Goal: Information Seeking & Learning: Find specific fact

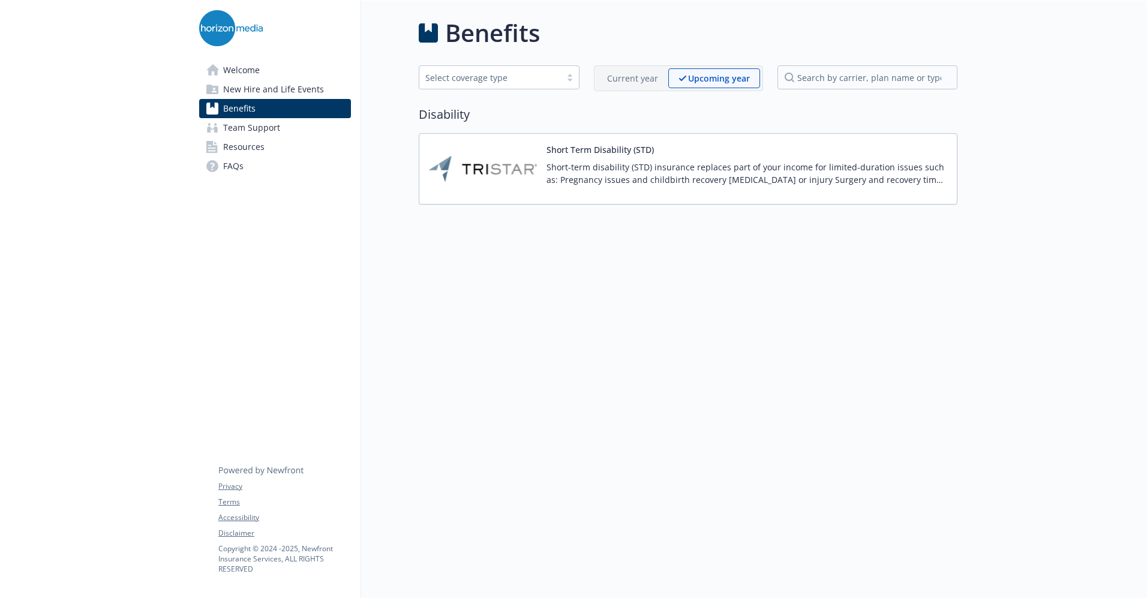
click at [250, 89] on span "New Hire and Life Events" at bounding box center [273, 89] width 101 height 19
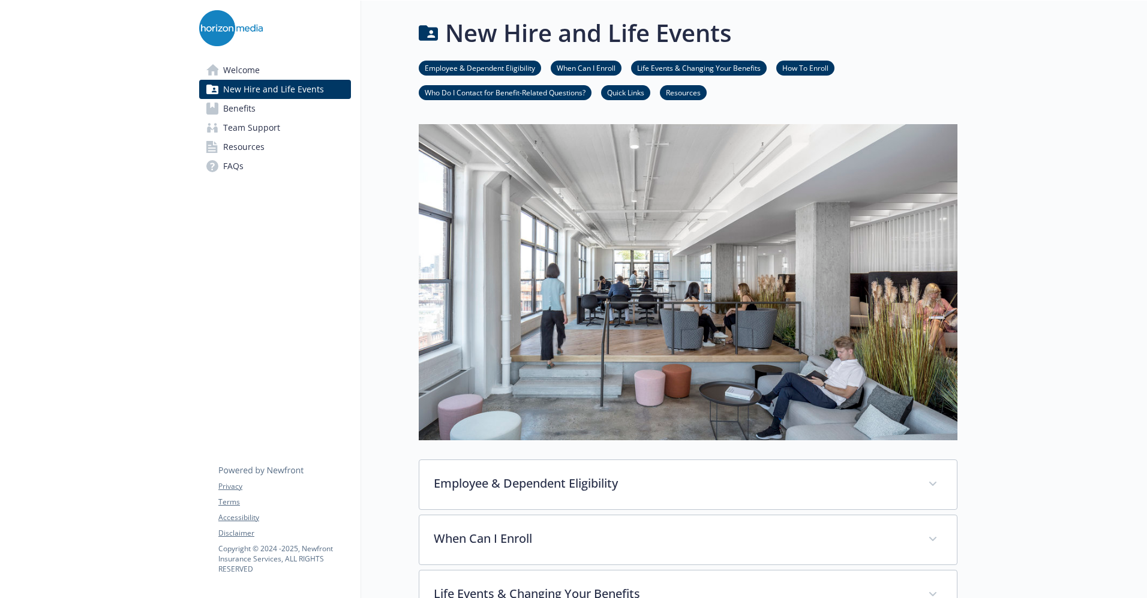
click at [263, 67] on link "Welcome" at bounding box center [275, 70] width 152 height 19
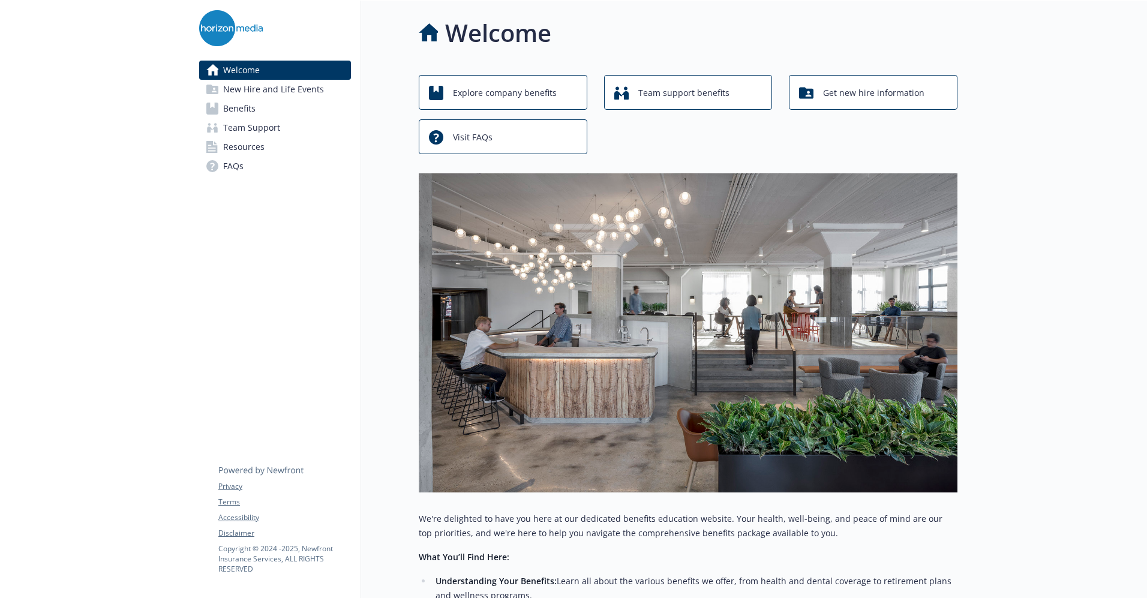
click at [203, 321] on div "Welcome New Hire and Life Events Benefits Team Support Resources FAQs Privacy T…" at bounding box center [276, 440] width 172 height 878
click at [256, 113] on link "Benefits" at bounding box center [275, 108] width 152 height 19
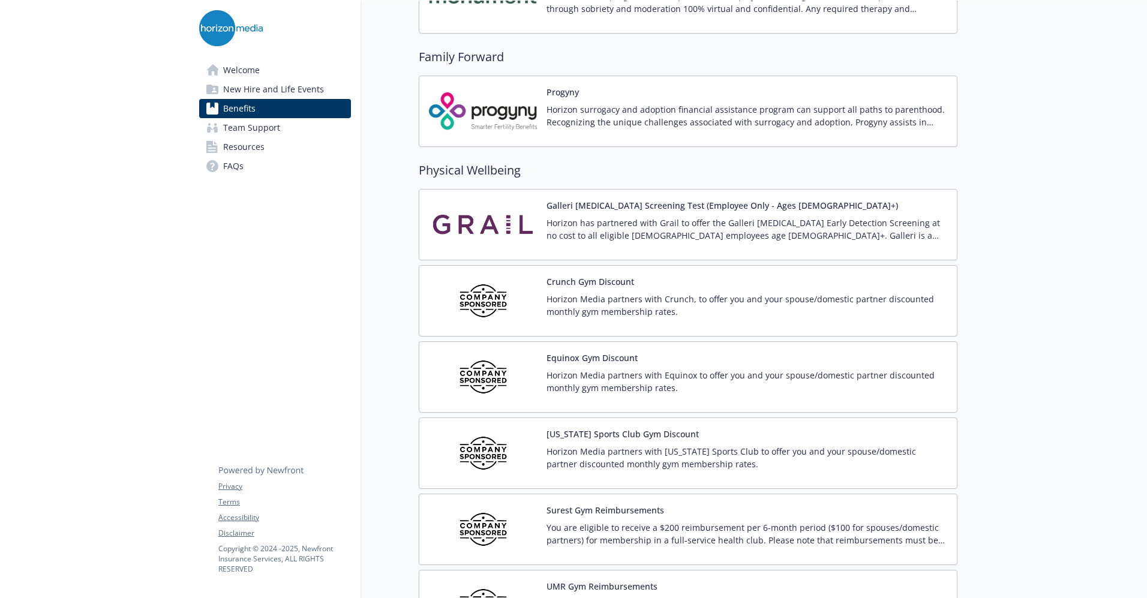
scroll to position [2485, 0]
click at [569, 350] on div "Equinox Gym Discount Horizon Media partners with Equinox to offer you and your …" at bounding box center [688, 378] width 539 height 71
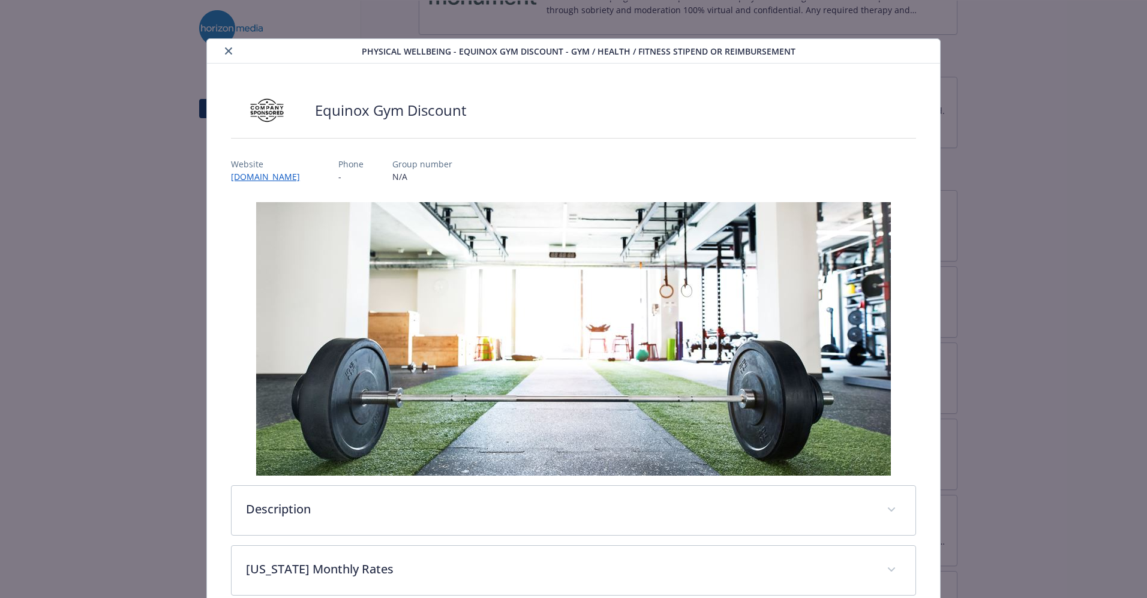
drag, startPoint x: 223, startPoint y: 51, endPoint x: 410, endPoint y: 244, distance: 268.5
click at [410, 244] on div "Physical Wellbeing - Equinox Gym Discount - Gym / Health / Fitness Stipend or r…" at bounding box center [573, 391] width 733 height 705
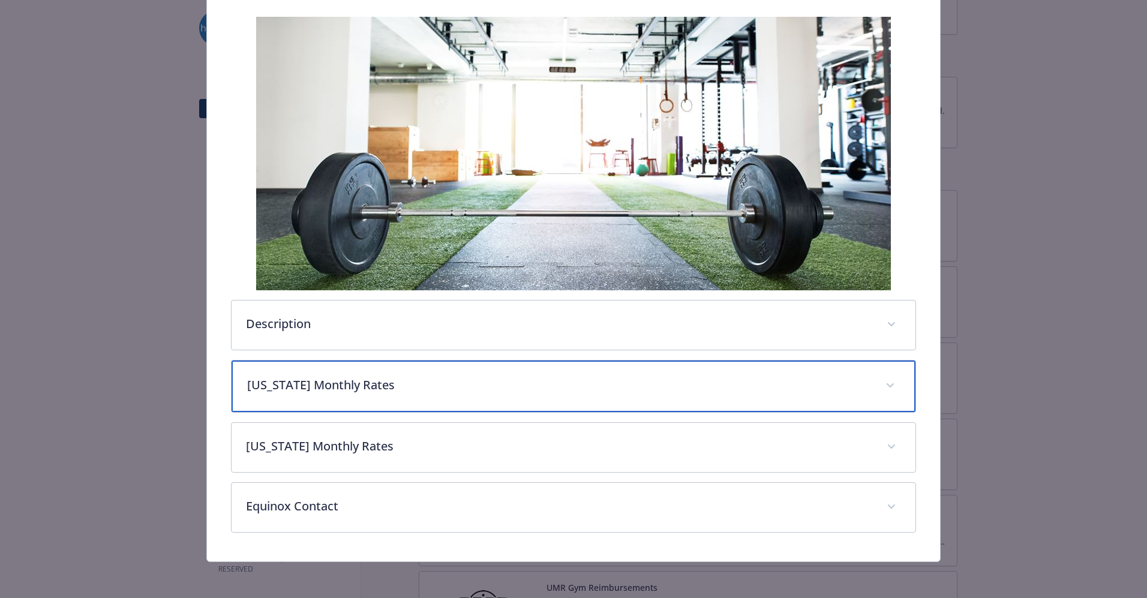
click at [376, 404] on div "New York Monthly Rates" at bounding box center [574, 387] width 684 height 52
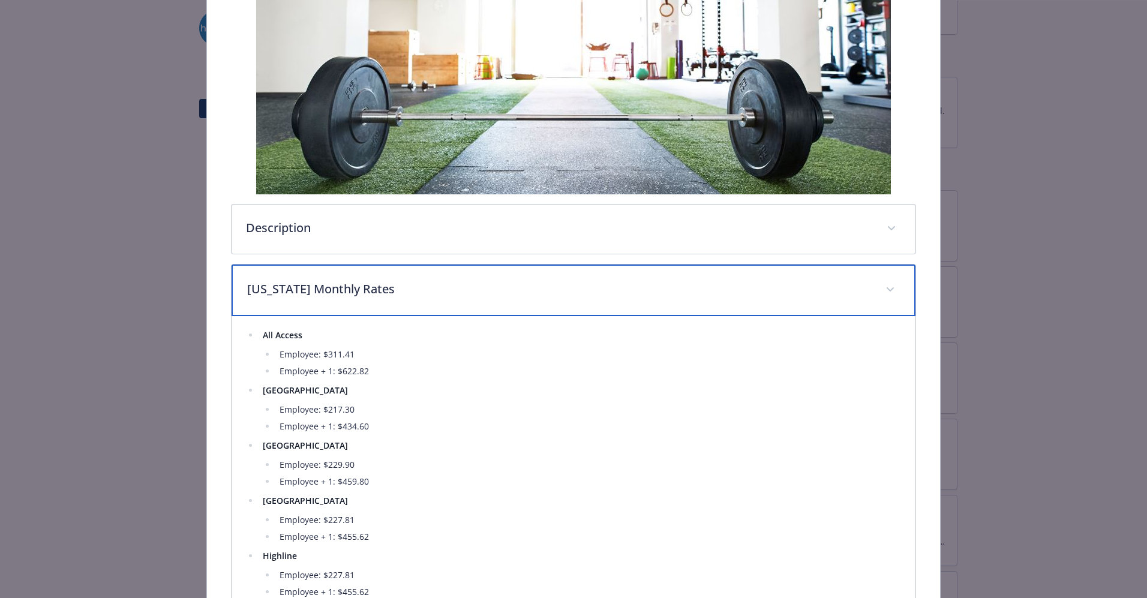
scroll to position [0, 0]
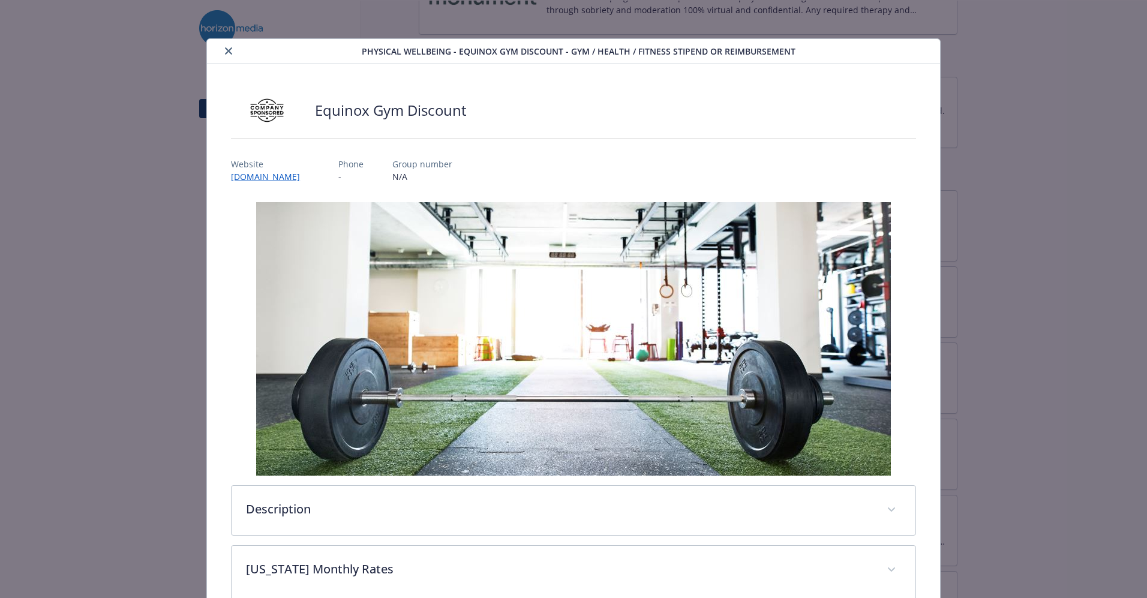
click at [225, 50] on icon "close" at bounding box center [228, 50] width 7 height 7
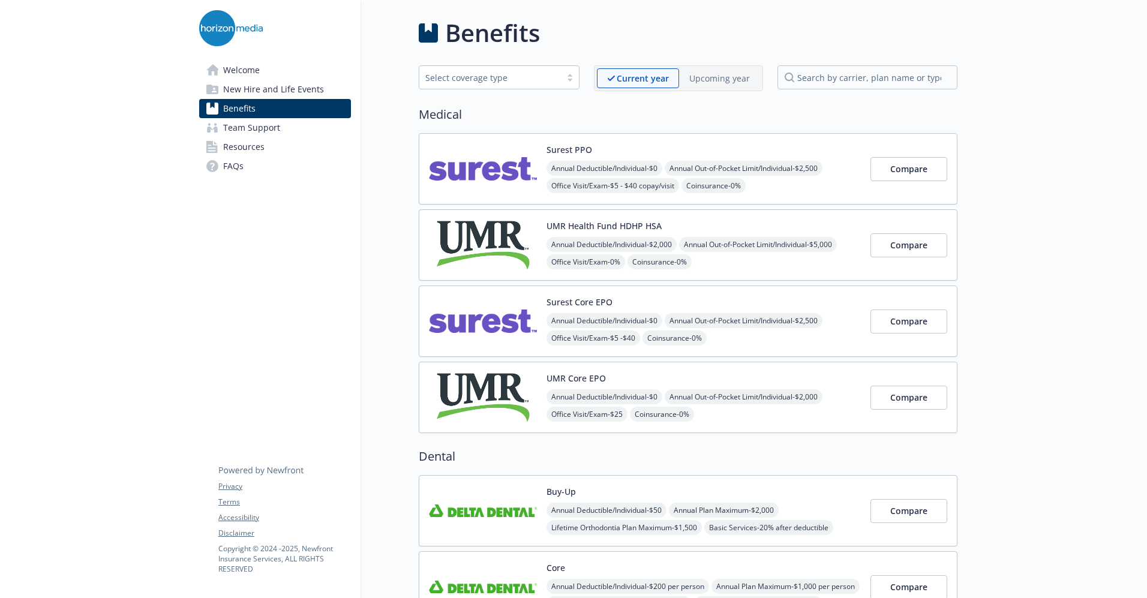
click at [717, 74] on p "Upcoming year" at bounding box center [719, 78] width 61 height 13
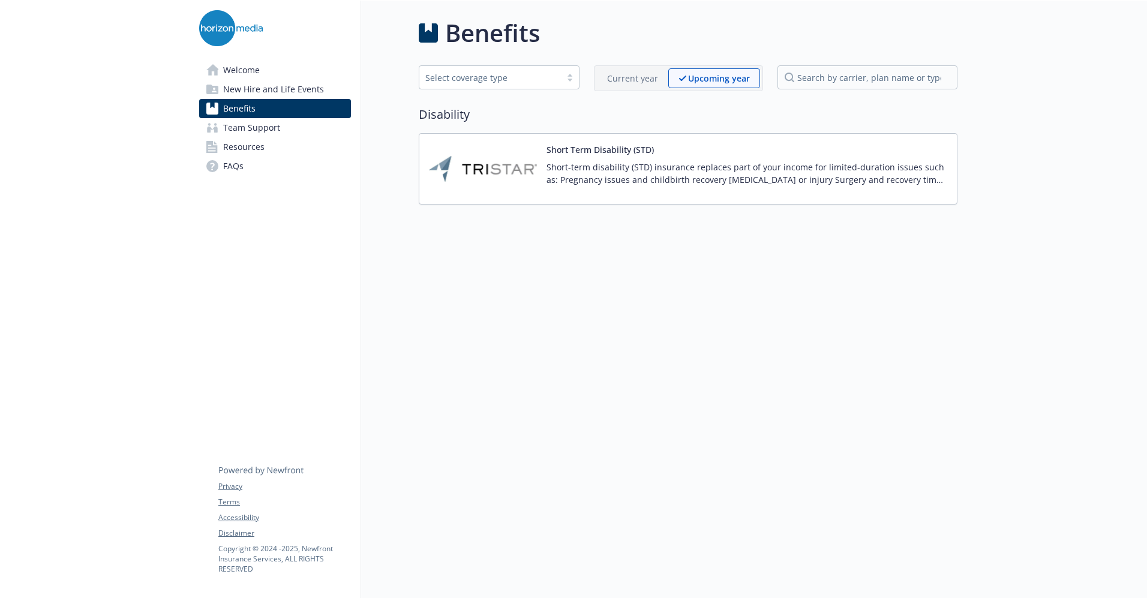
click at [644, 81] on p "Current year" at bounding box center [632, 78] width 51 height 13
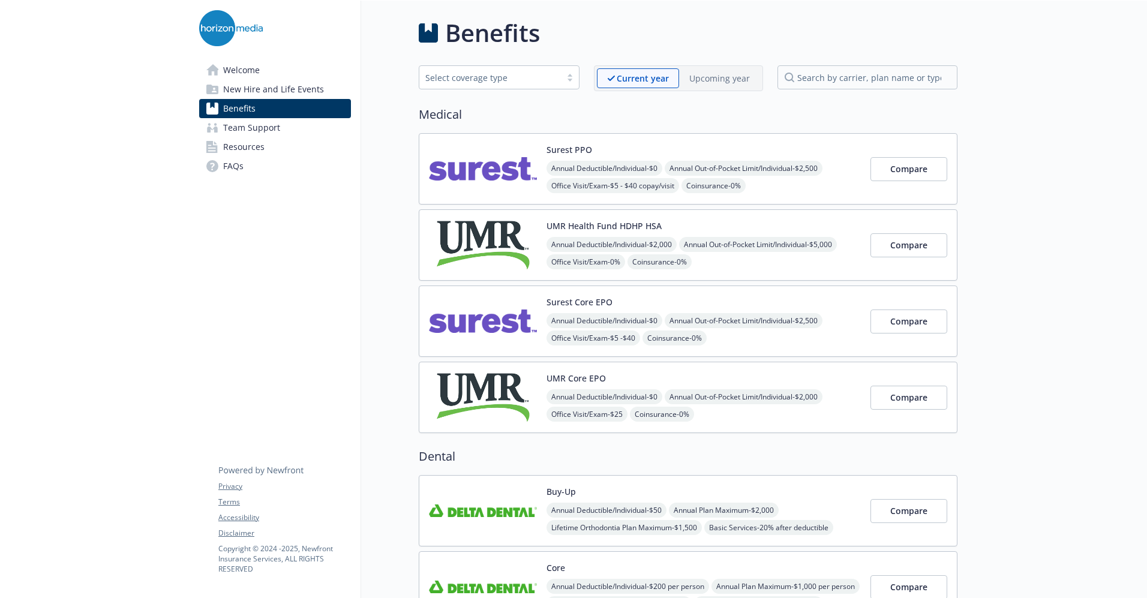
click at [253, 69] on span "Welcome" at bounding box center [241, 70] width 37 height 19
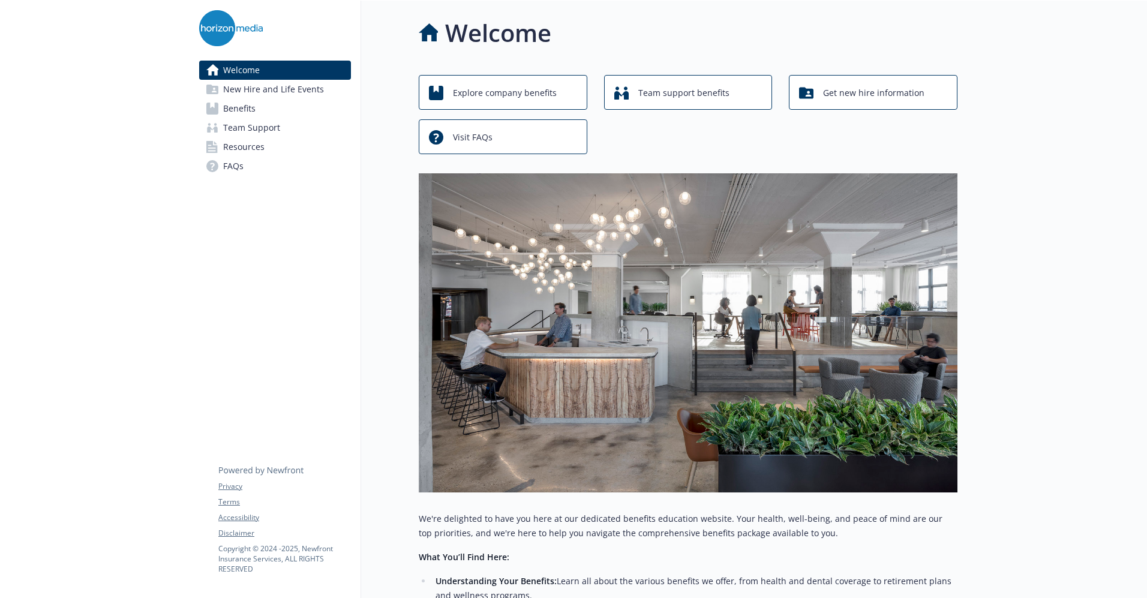
click at [225, 87] on span "New Hire and Life Events" at bounding box center [273, 89] width 101 height 19
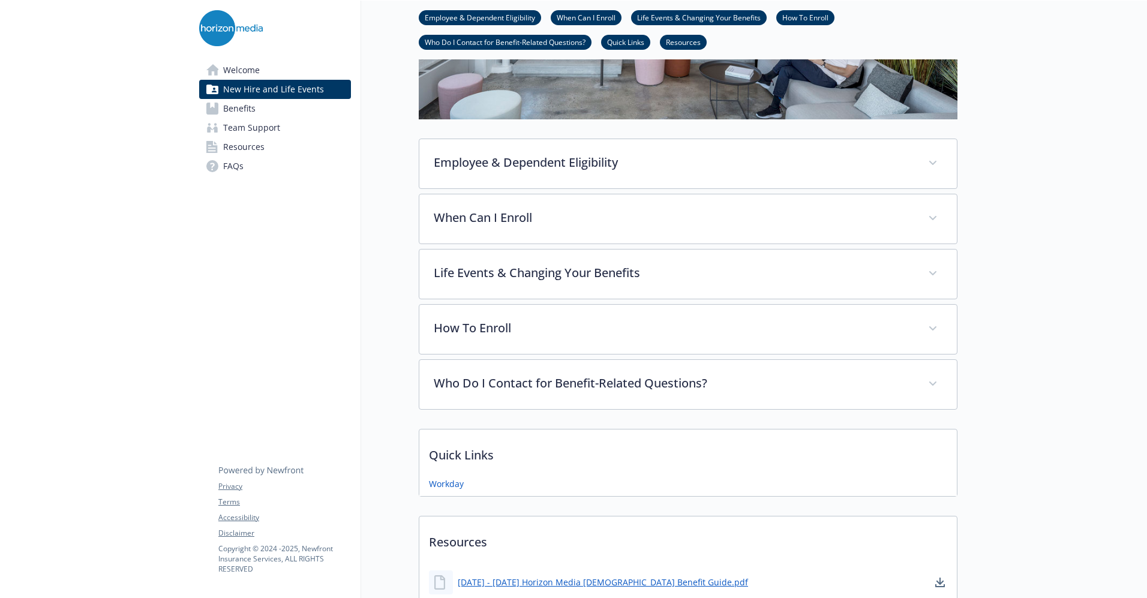
scroll to position [578, 0]
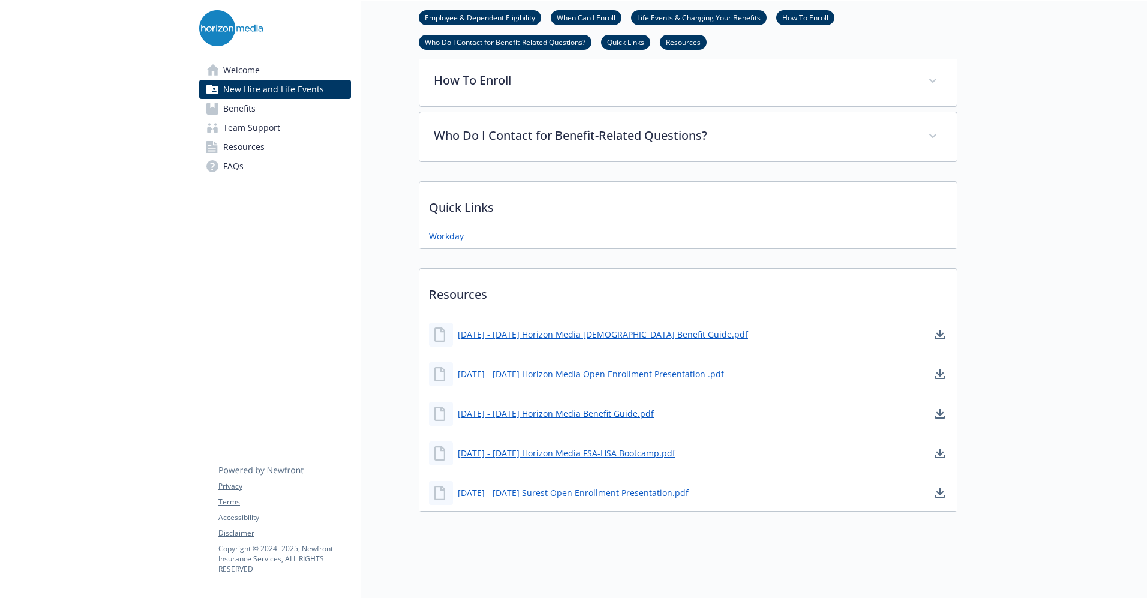
click at [242, 114] on span "Benefits" at bounding box center [239, 108] width 32 height 19
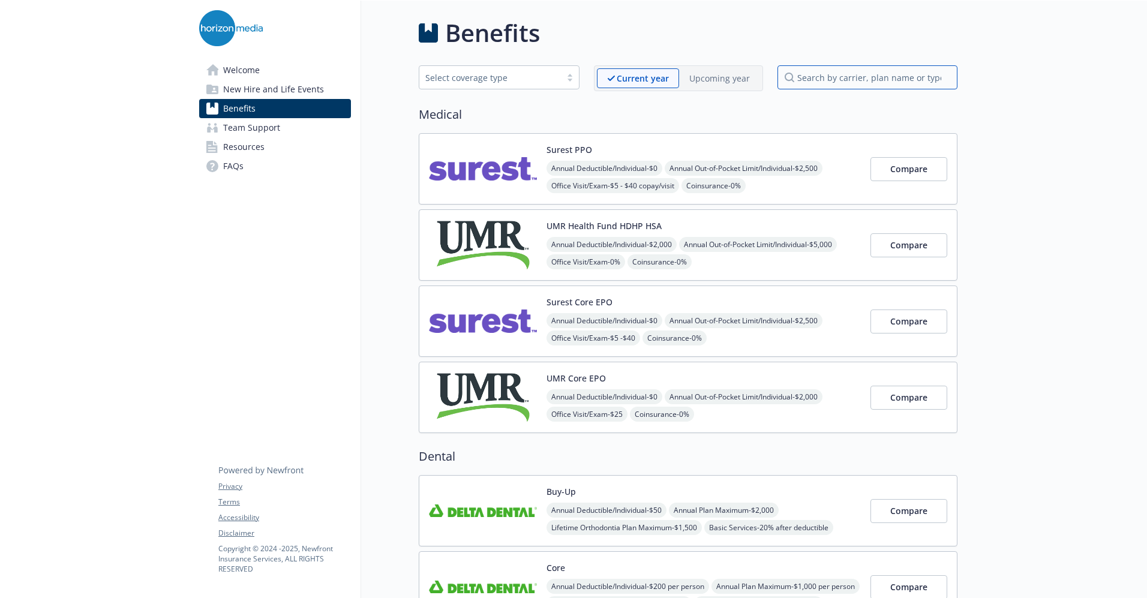
click at [813, 71] on input "search by carrier, plan name or type" at bounding box center [867, 77] width 180 height 24
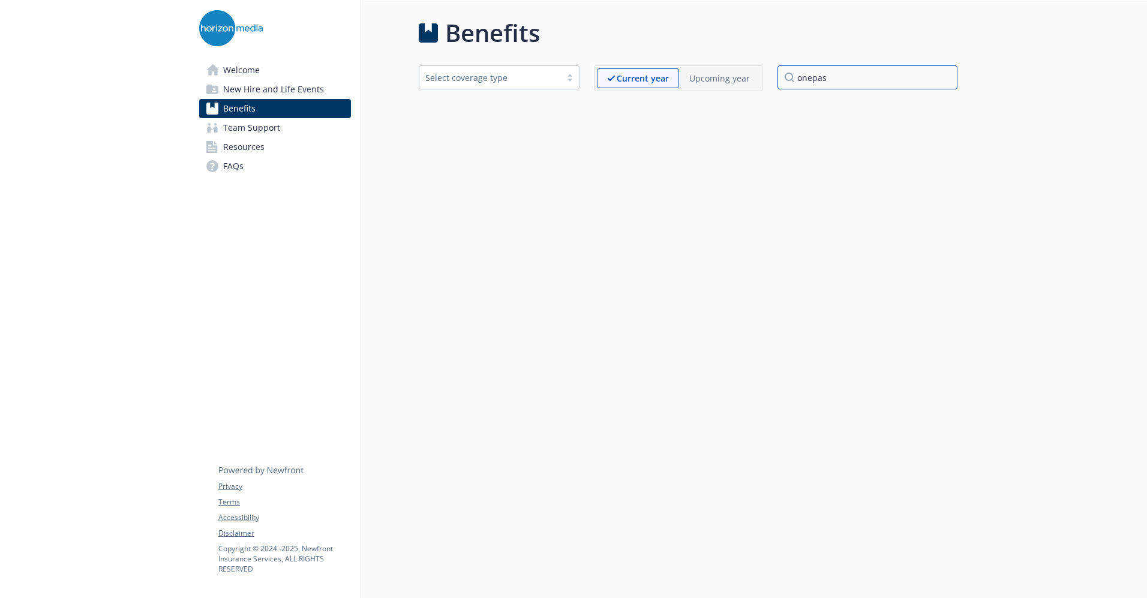
type input "onepass"
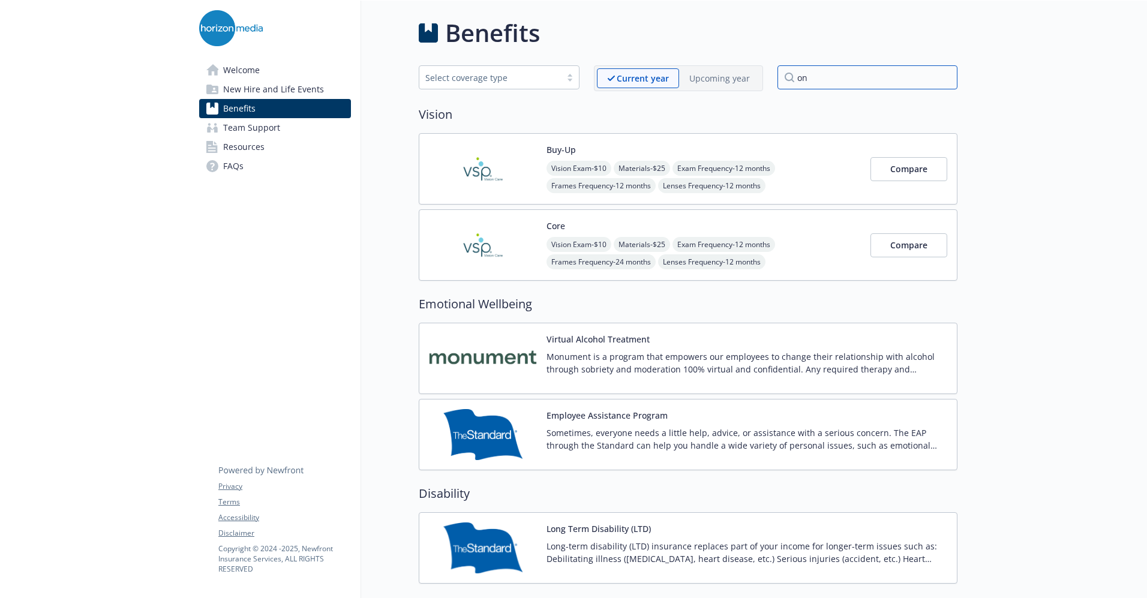
type input "o"
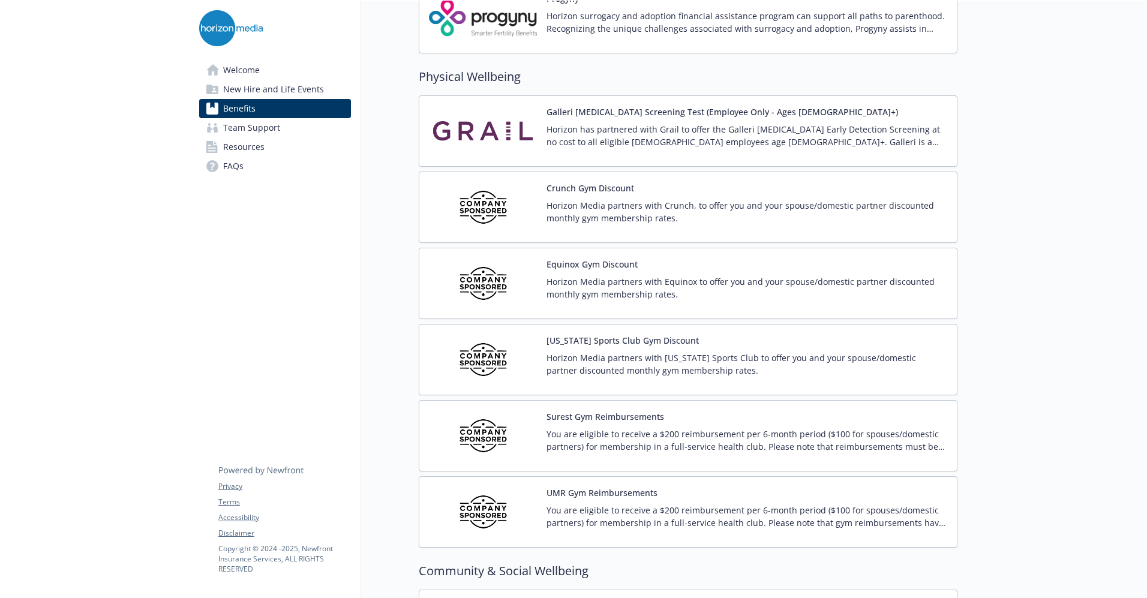
scroll to position [2581, 0]
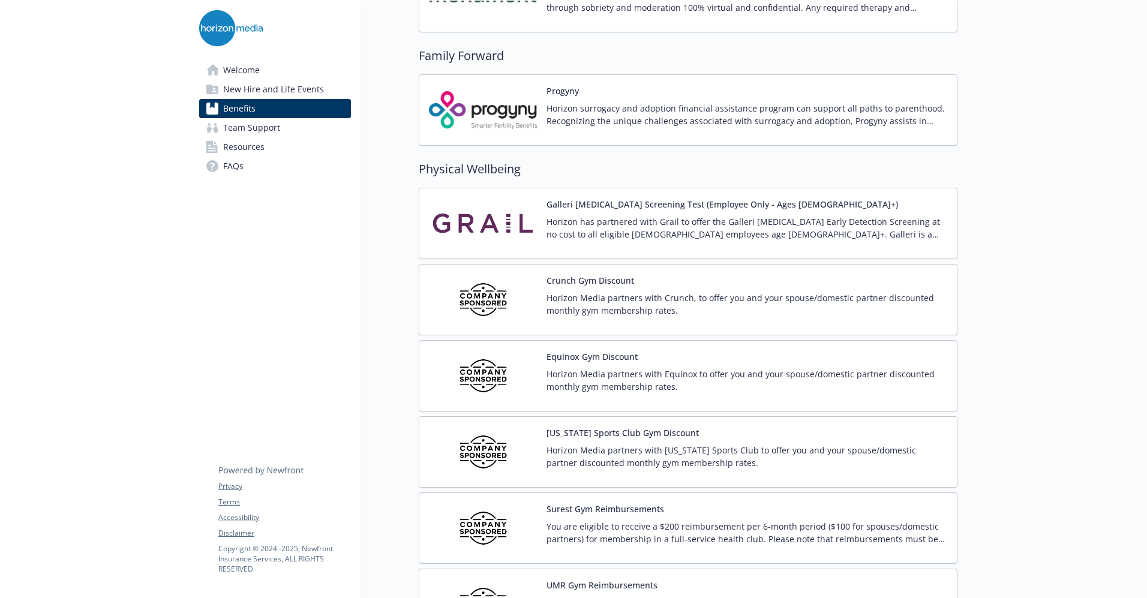
click at [486, 304] on img at bounding box center [483, 299] width 108 height 51
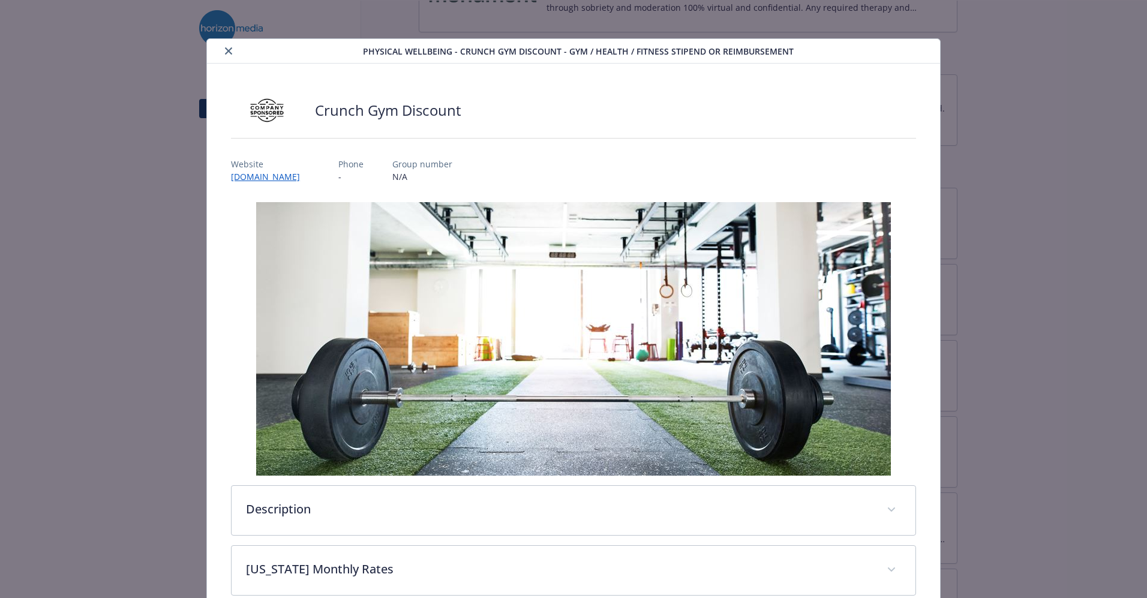
scroll to position [245, 0]
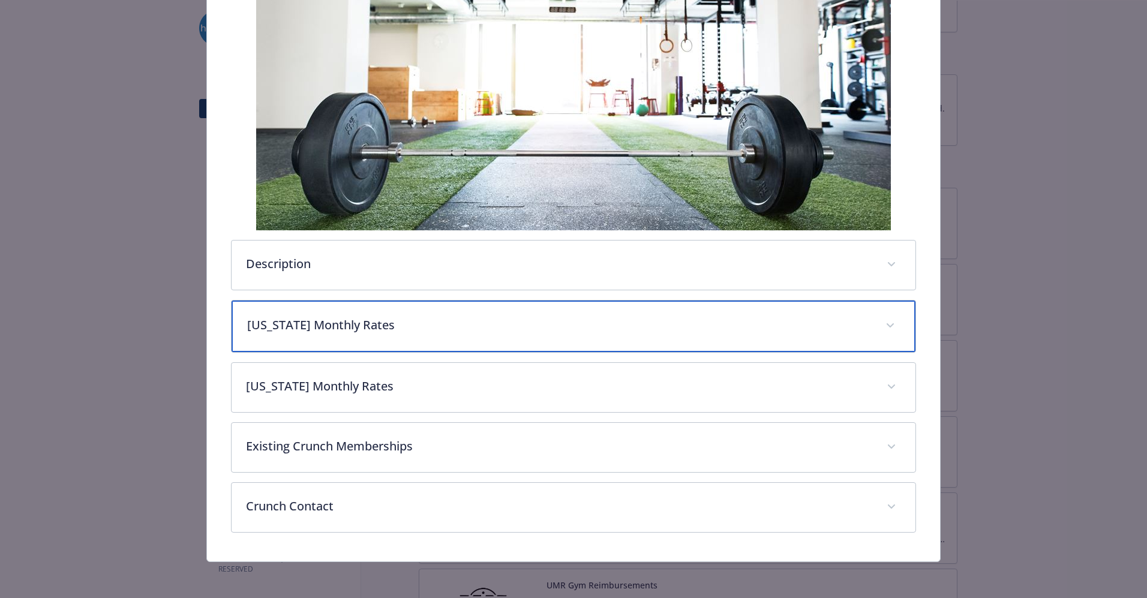
click at [340, 331] on p "New York Monthly Rates" at bounding box center [559, 325] width 624 height 18
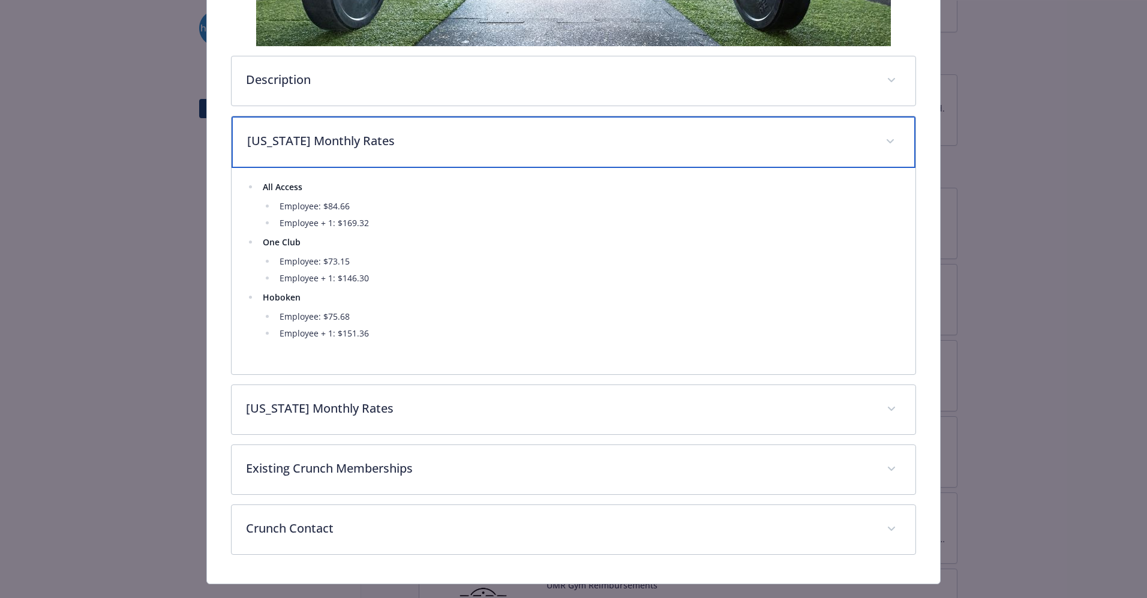
scroll to position [431, 0]
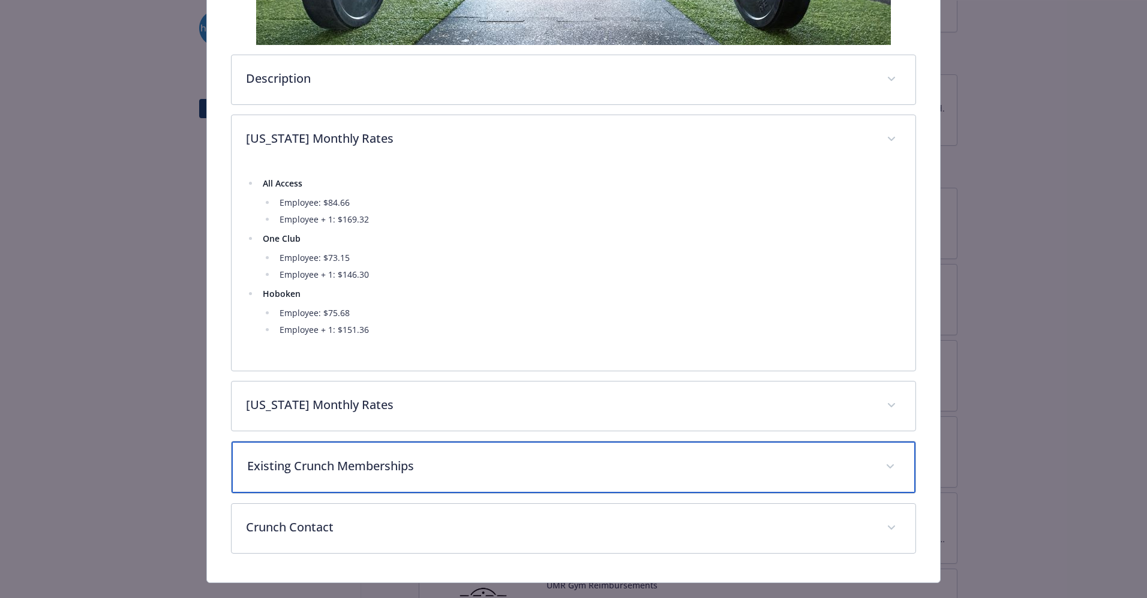
click at [425, 472] on p "Existing Crunch Memberships" at bounding box center [559, 466] width 624 height 18
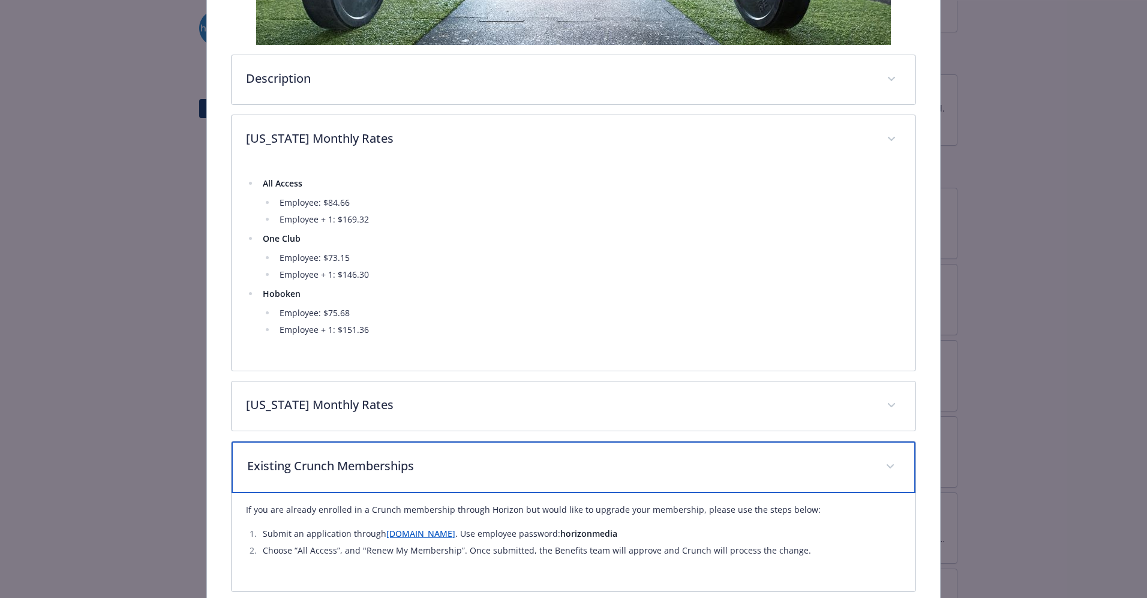
scroll to position [552, 0]
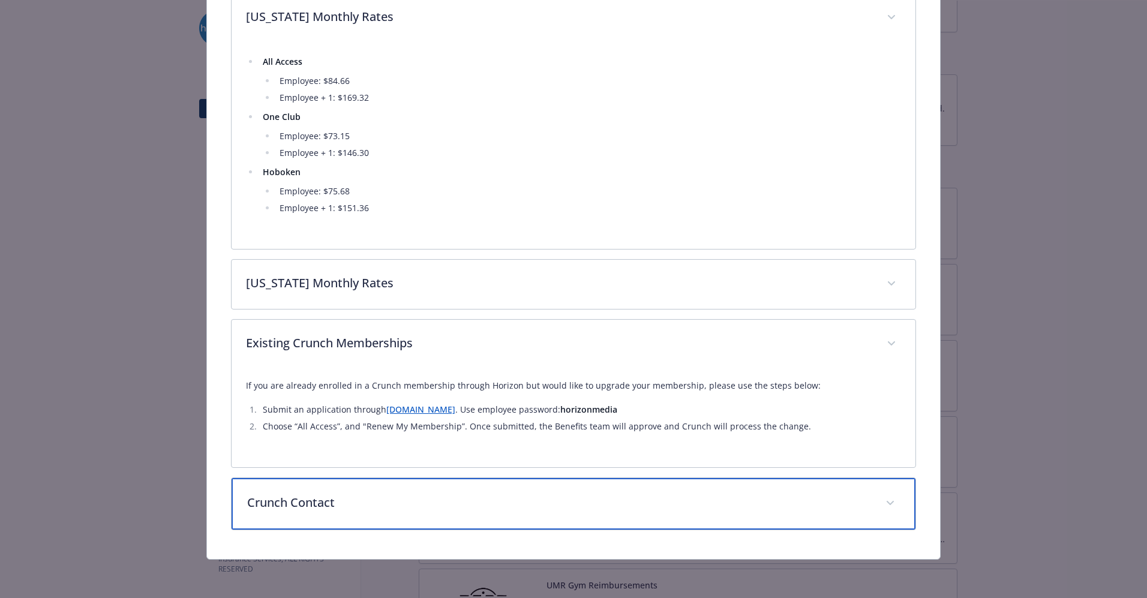
click at [392, 492] on div "Crunch Contact" at bounding box center [574, 504] width 684 height 52
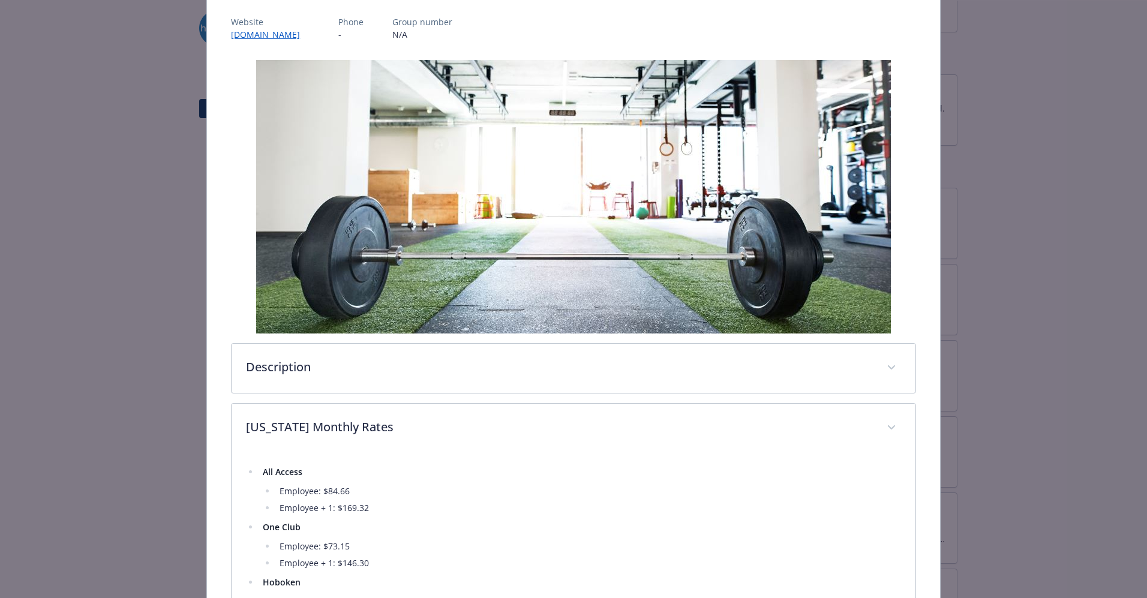
scroll to position [0, 0]
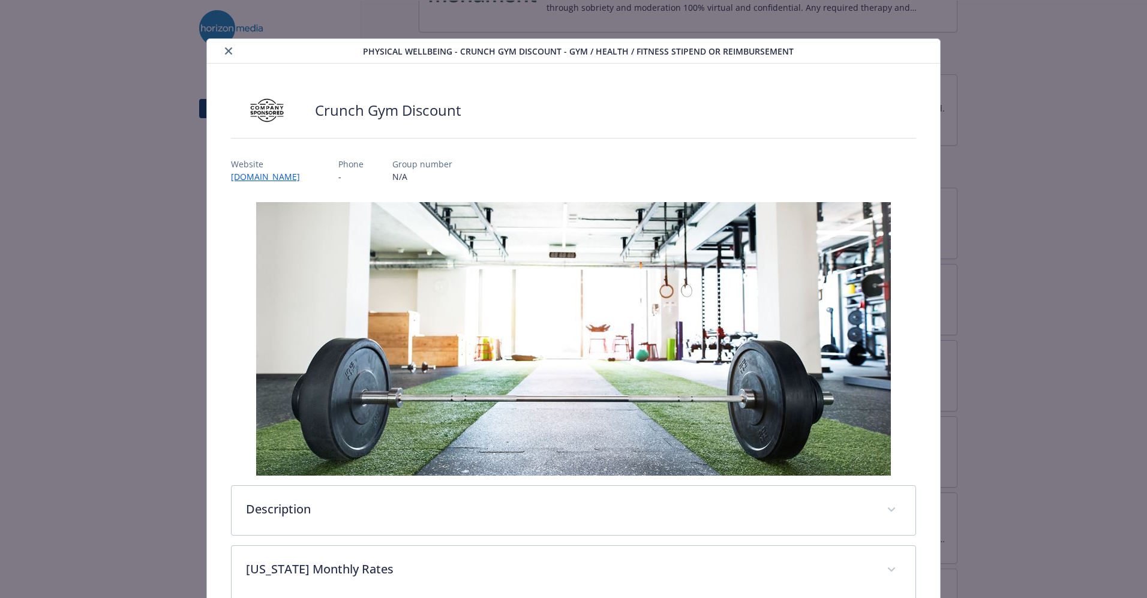
click at [227, 47] on icon "close" at bounding box center [228, 50] width 7 height 7
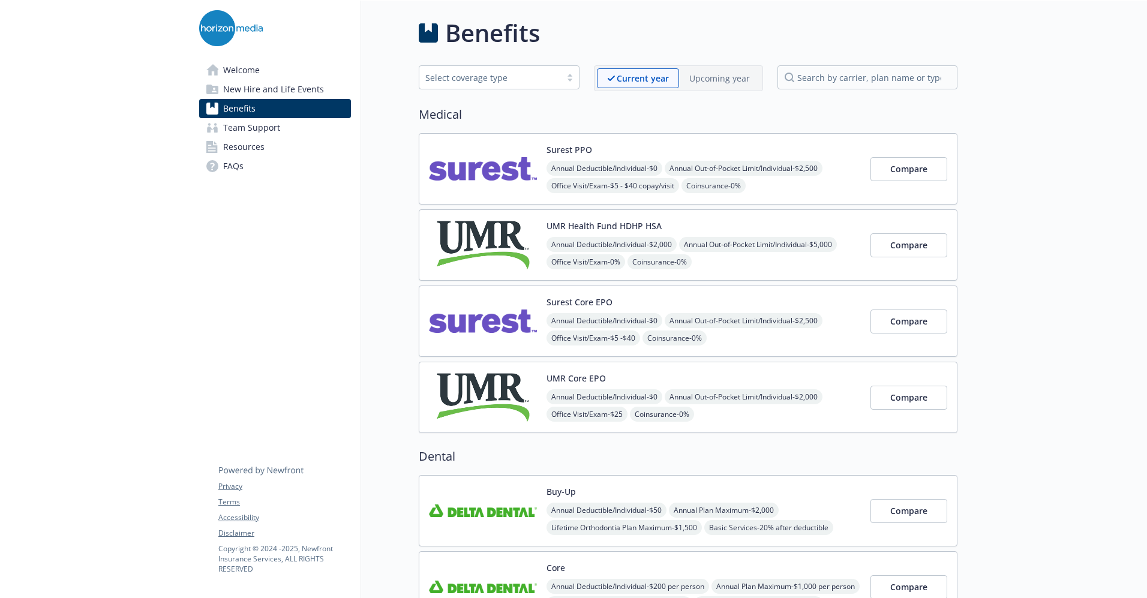
click at [722, 83] on p "Upcoming year" at bounding box center [719, 78] width 61 height 13
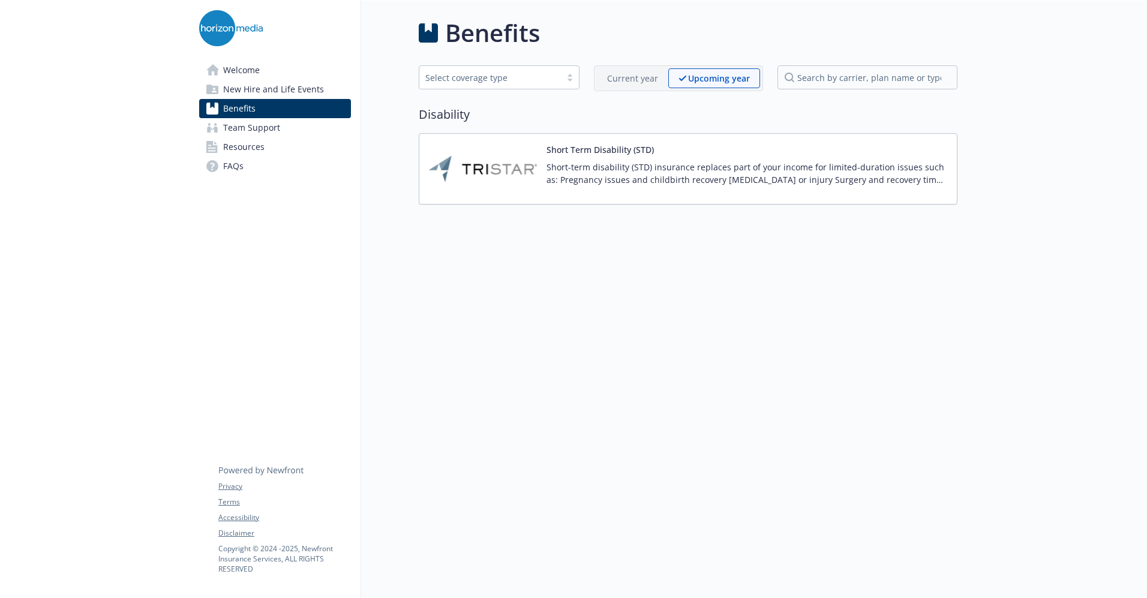
click at [644, 74] on p "Current year" at bounding box center [632, 78] width 51 height 13
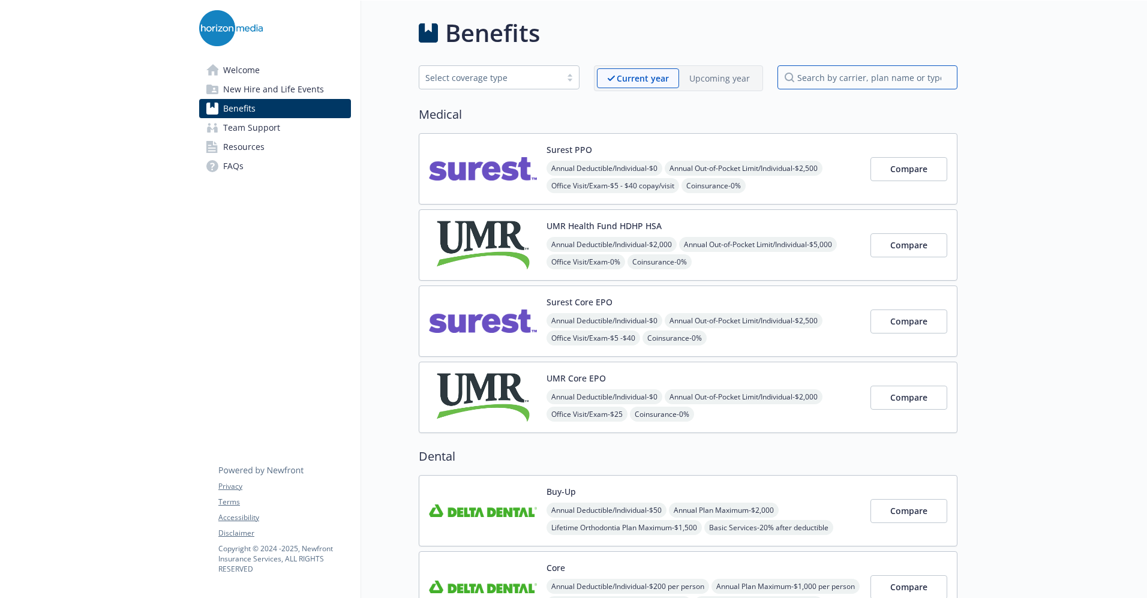
click at [891, 80] on input "search by carrier, plan name or type" at bounding box center [867, 77] width 180 height 24
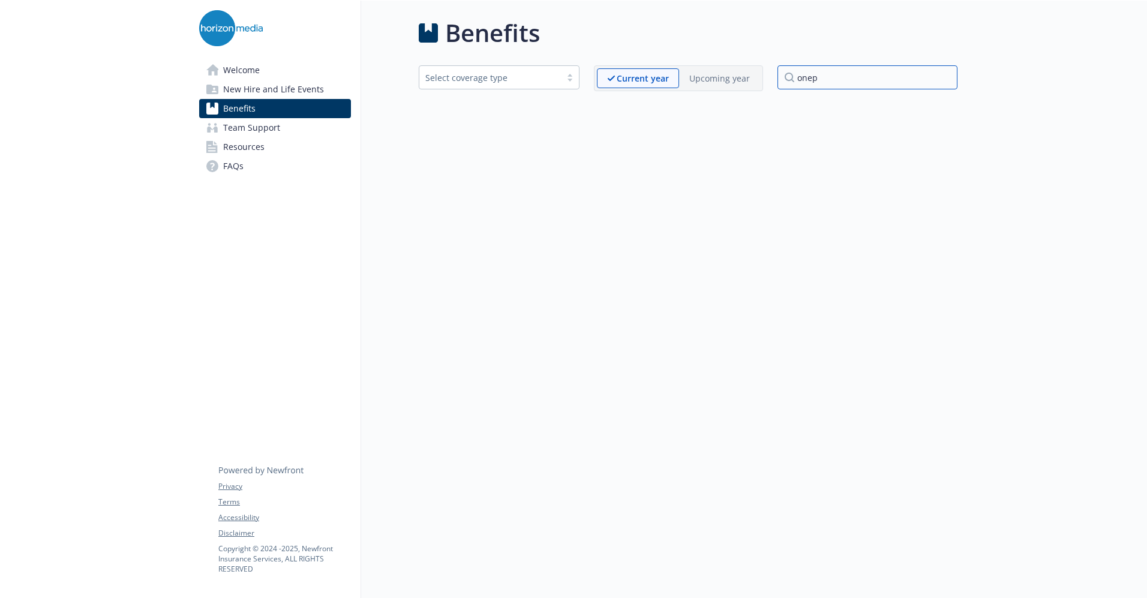
type input "one"
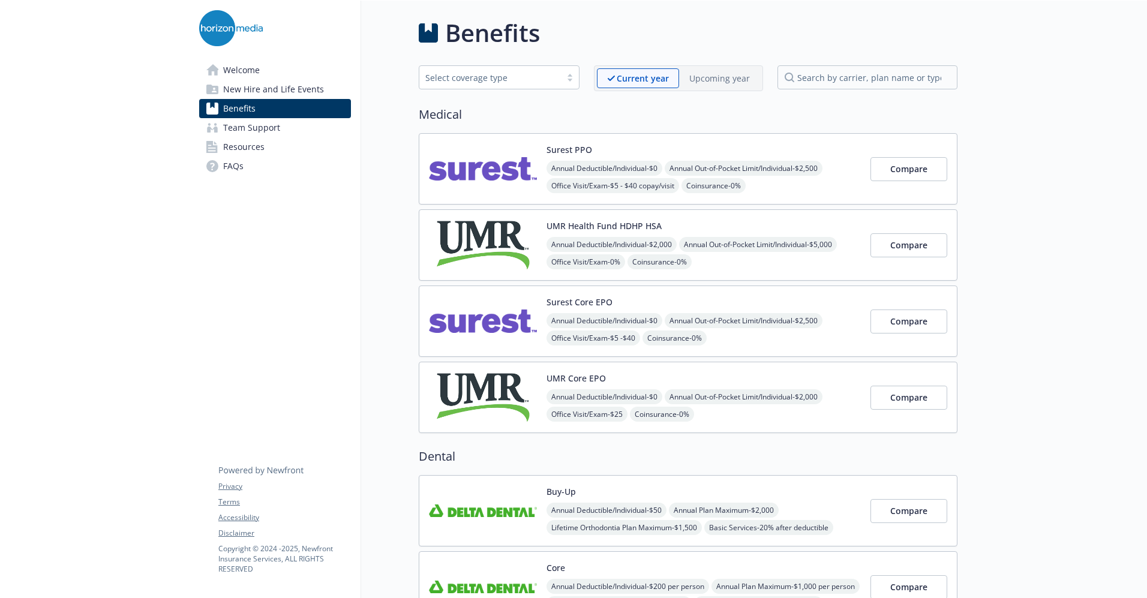
click at [257, 158] on link "FAQs" at bounding box center [275, 166] width 152 height 19
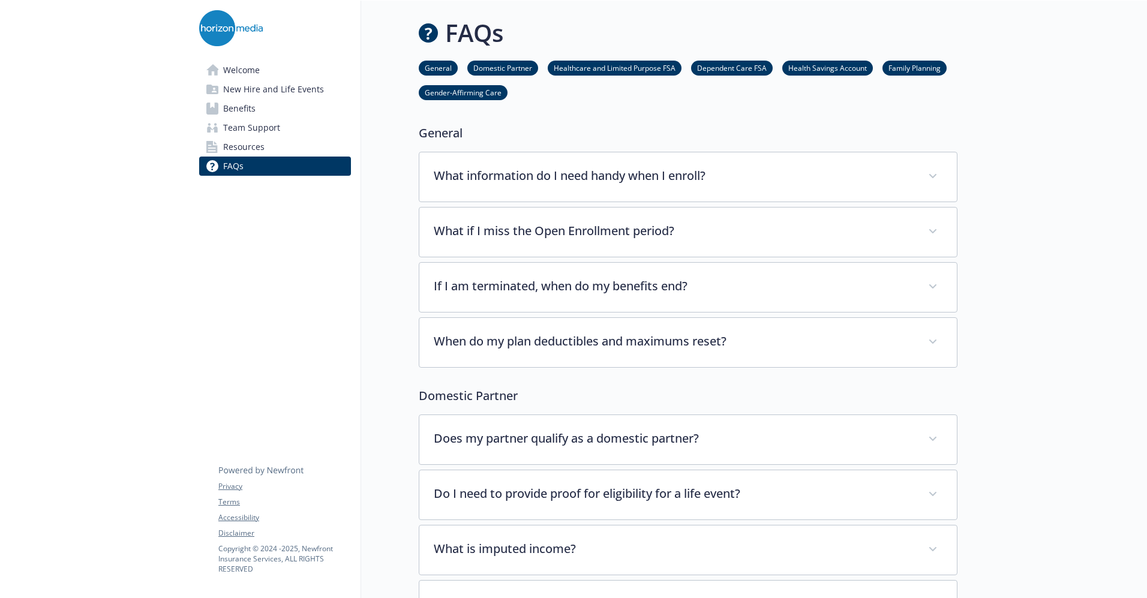
click at [261, 146] on span "Resources" at bounding box center [243, 146] width 41 height 19
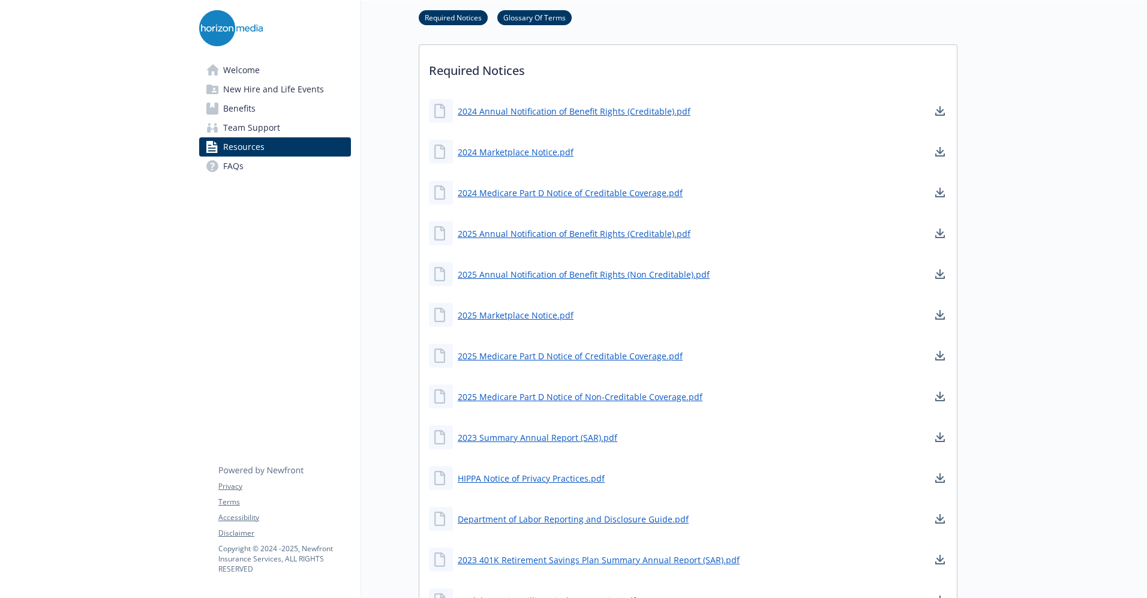
click at [245, 136] on span "Team Support" at bounding box center [251, 127] width 57 height 19
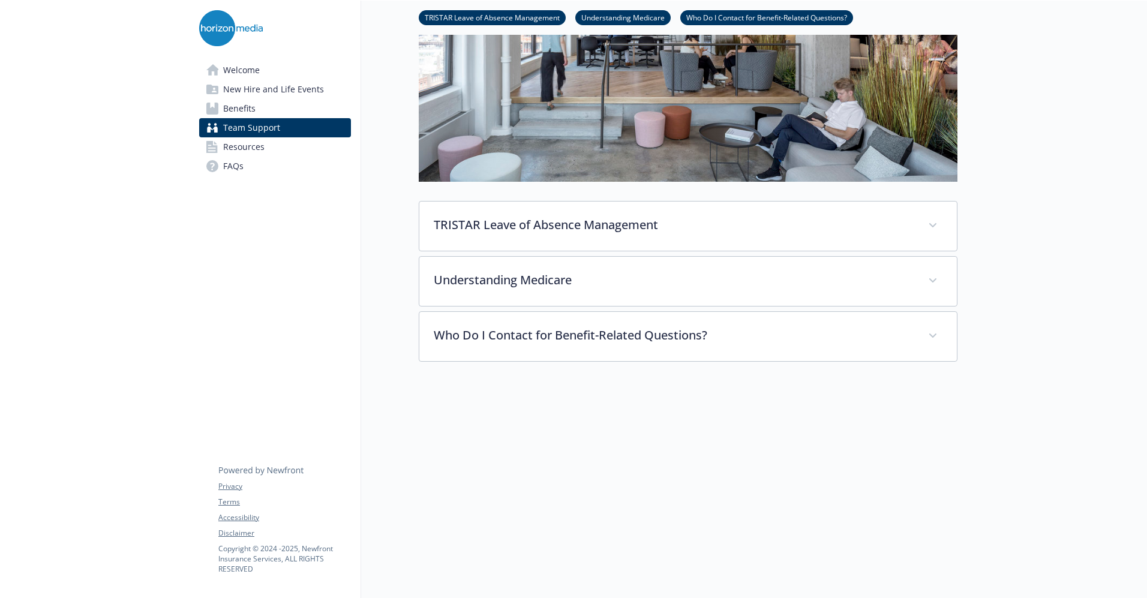
click at [259, 113] on link "Benefits" at bounding box center [275, 108] width 152 height 19
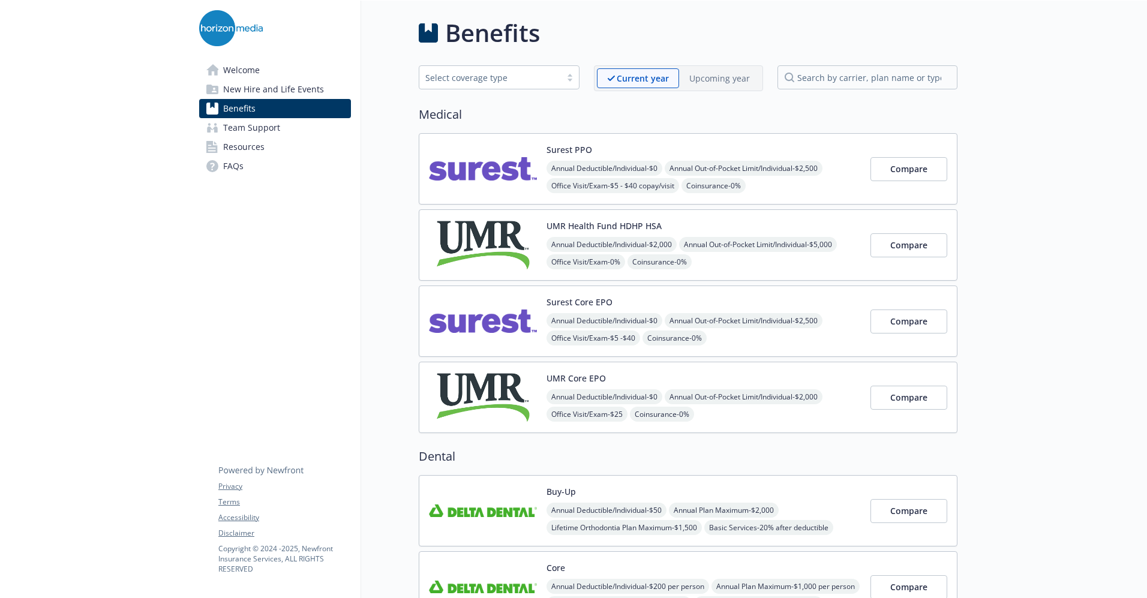
click at [493, 373] on img at bounding box center [483, 397] width 108 height 51
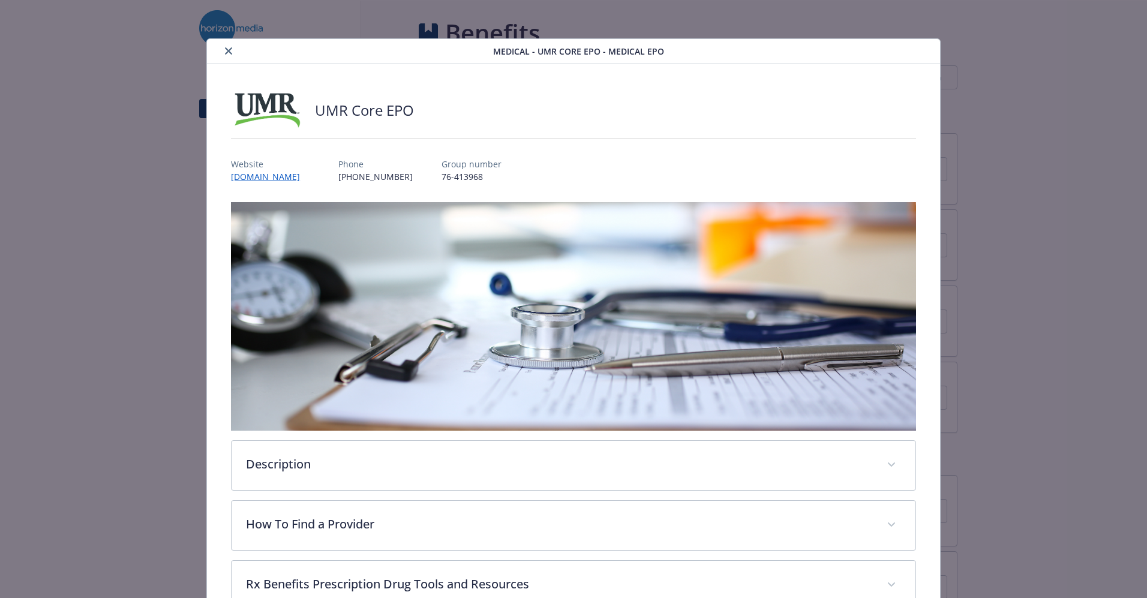
click at [222, 55] on button "close" at bounding box center [228, 51] width 14 height 14
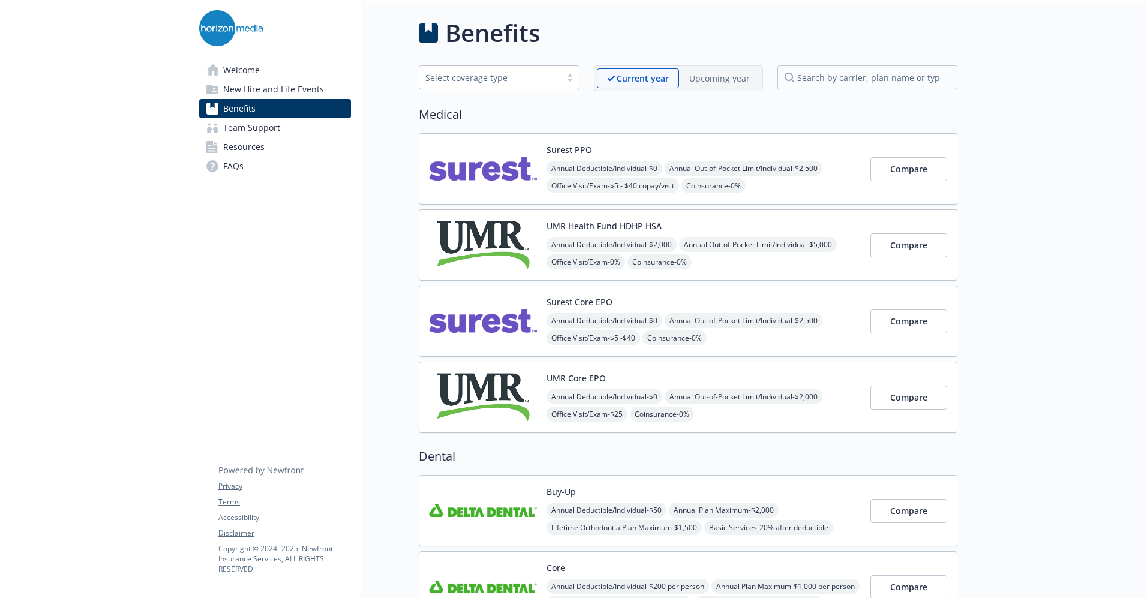
click at [243, 164] on span "FAQs" at bounding box center [233, 166] width 20 height 19
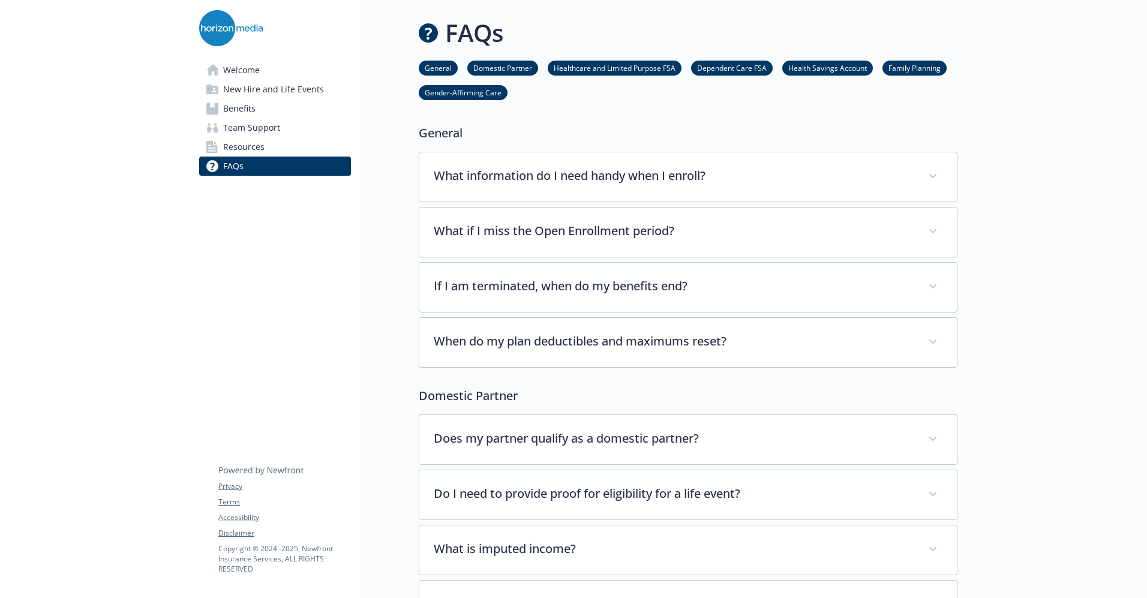
click at [275, 149] on link "Resources" at bounding box center [275, 146] width 152 height 19
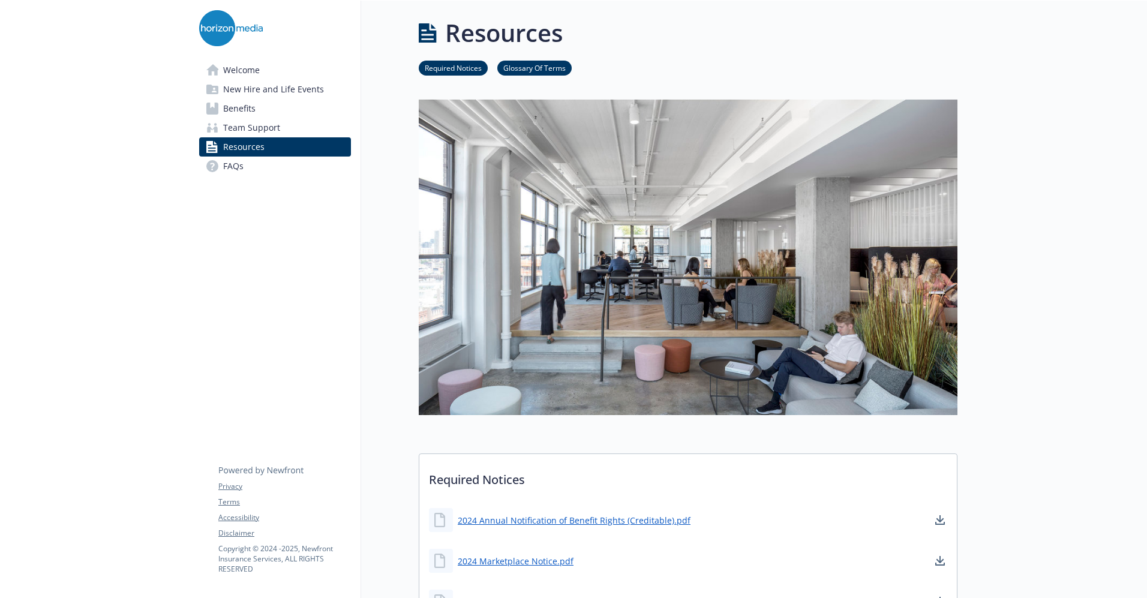
click at [245, 127] on span "Team Support" at bounding box center [251, 127] width 57 height 19
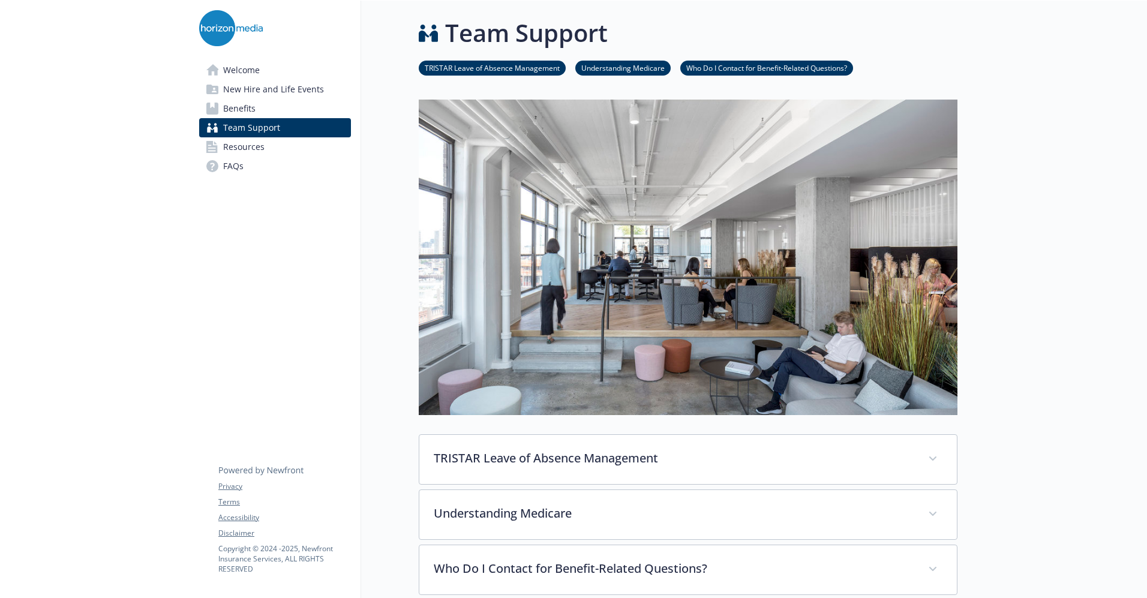
click at [250, 104] on span "Benefits" at bounding box center [239, 108] width 32 height 19
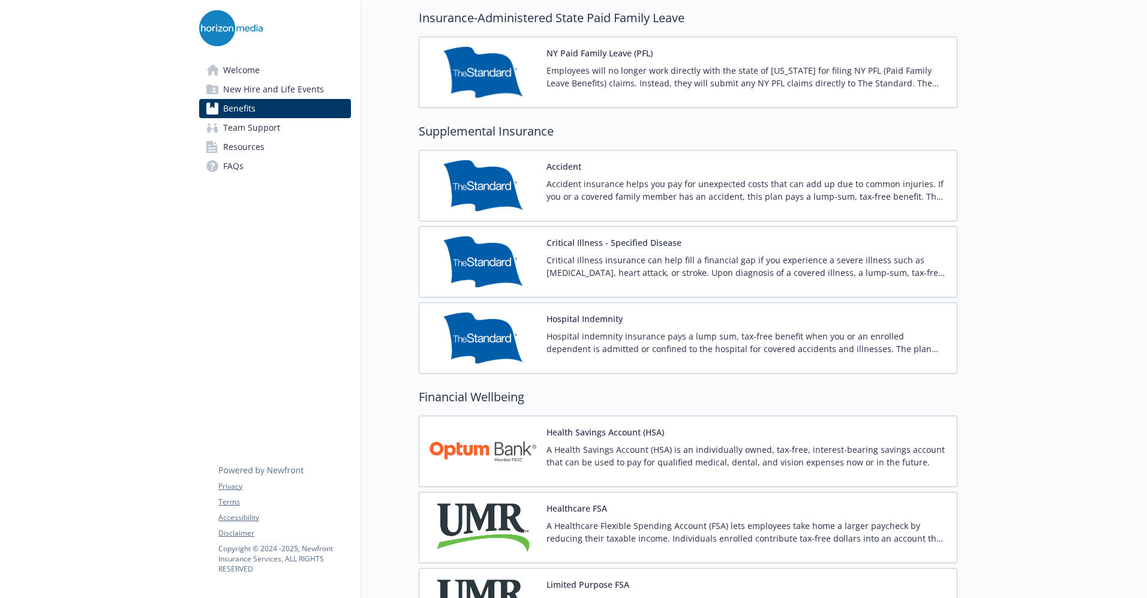
scroll to position [1312, 0]
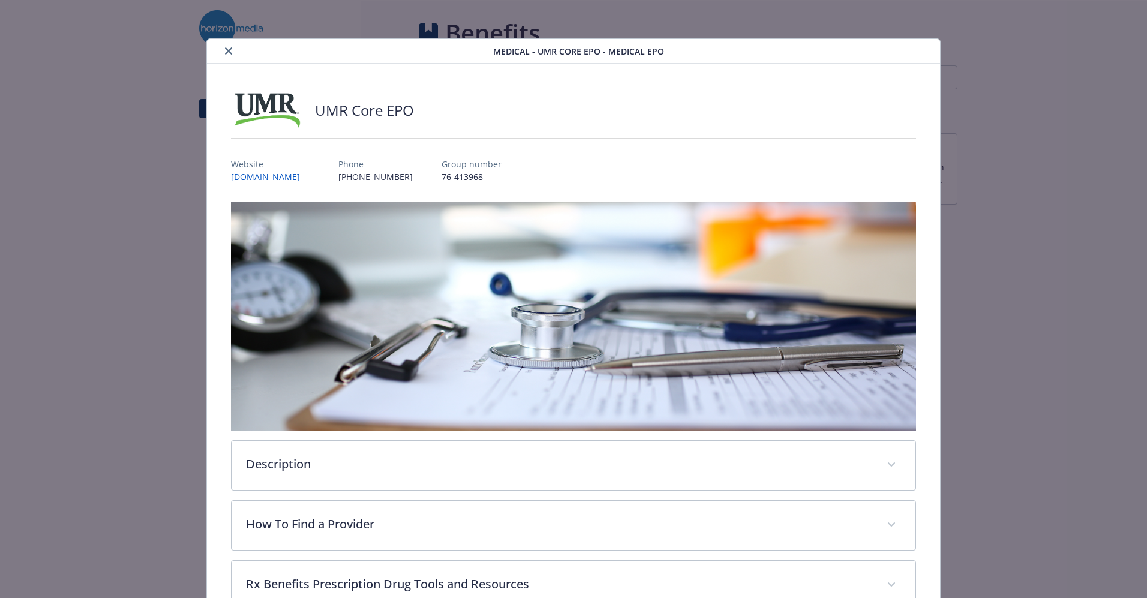
scroll to position [1, 0]
click at [227, 53] on icon "close" at bounding box center [228, 50] width 7 height 7
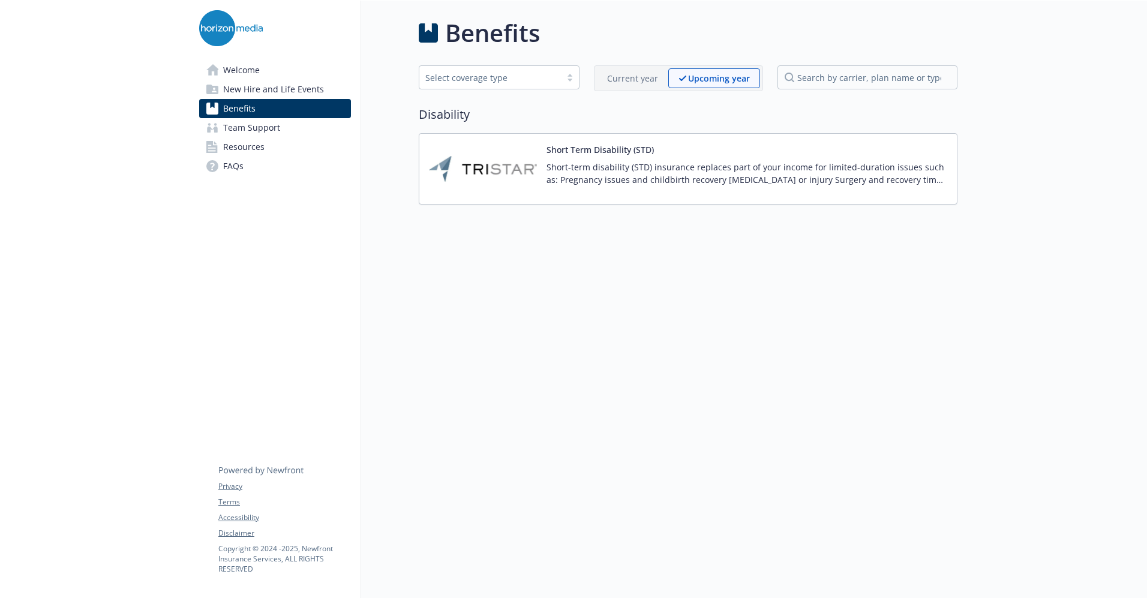
click at [624, 86] on div "Current year" at bounding box center [632, 78] width 71 height 20
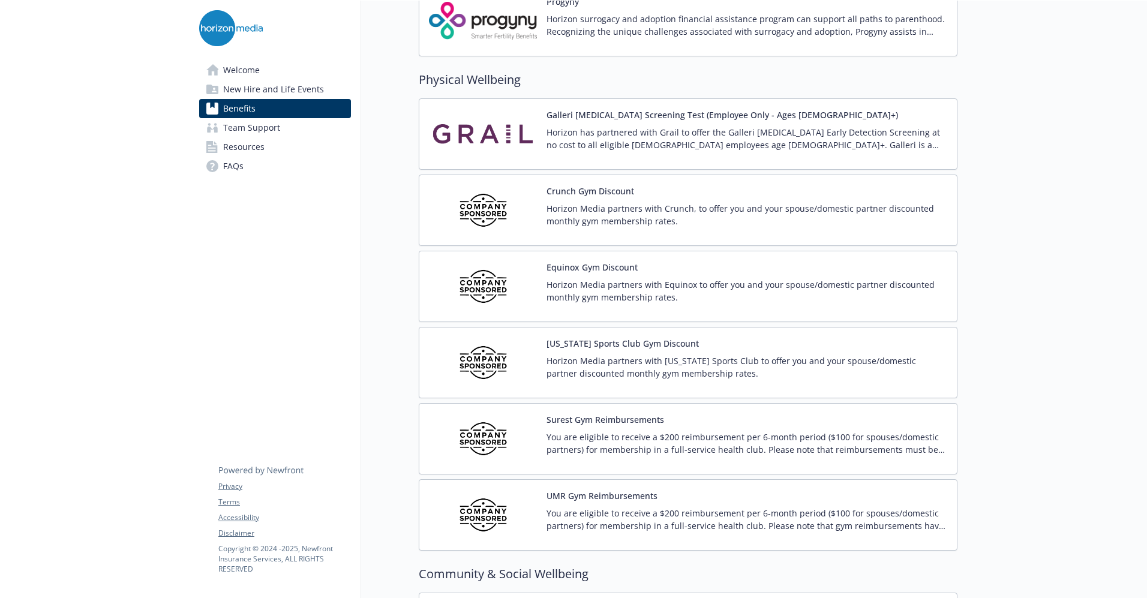
scroll to position [2576, 0]
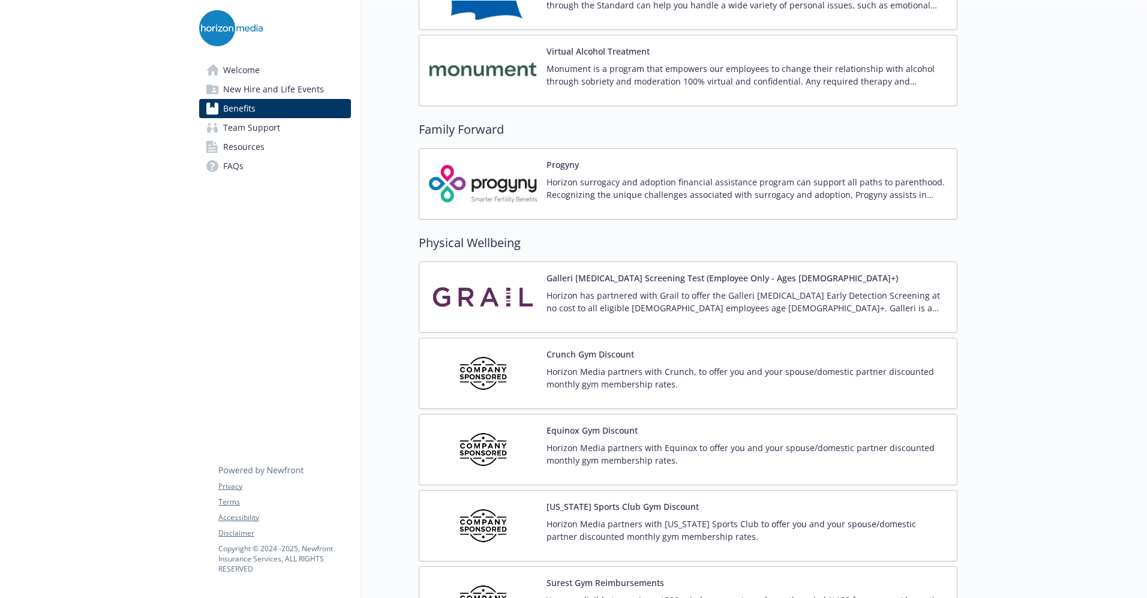
scroll to position [2403, 0]
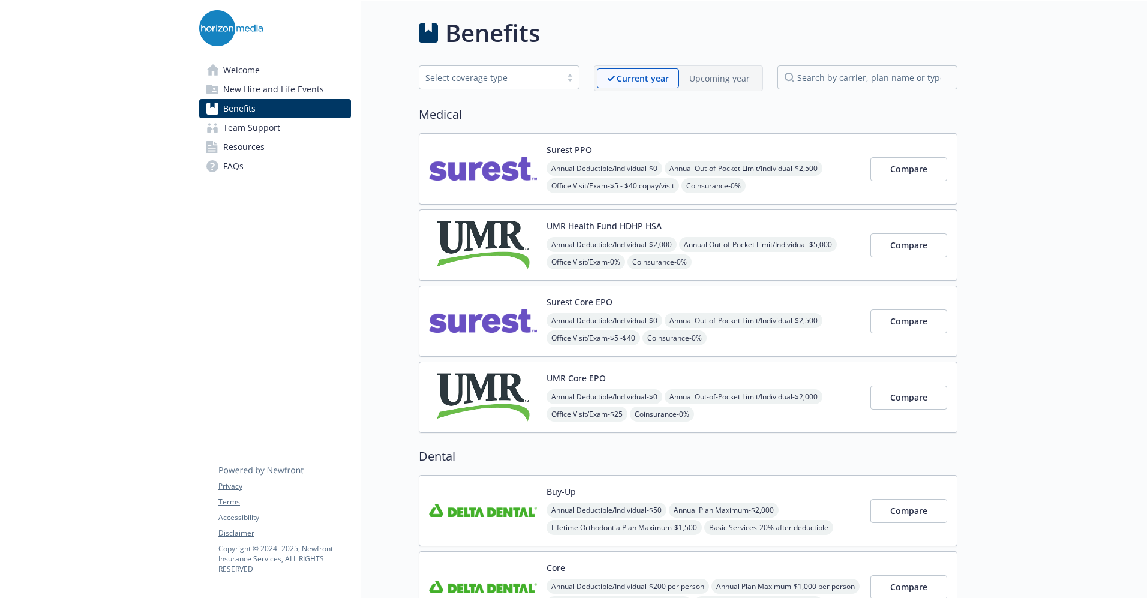
click at [793, 408] on div "Annual Deductible/Individual - $0 Annual Out-of-Pocket Limit/Individual - $2,00…" at bounding box center [703, 440] width 314 height 103
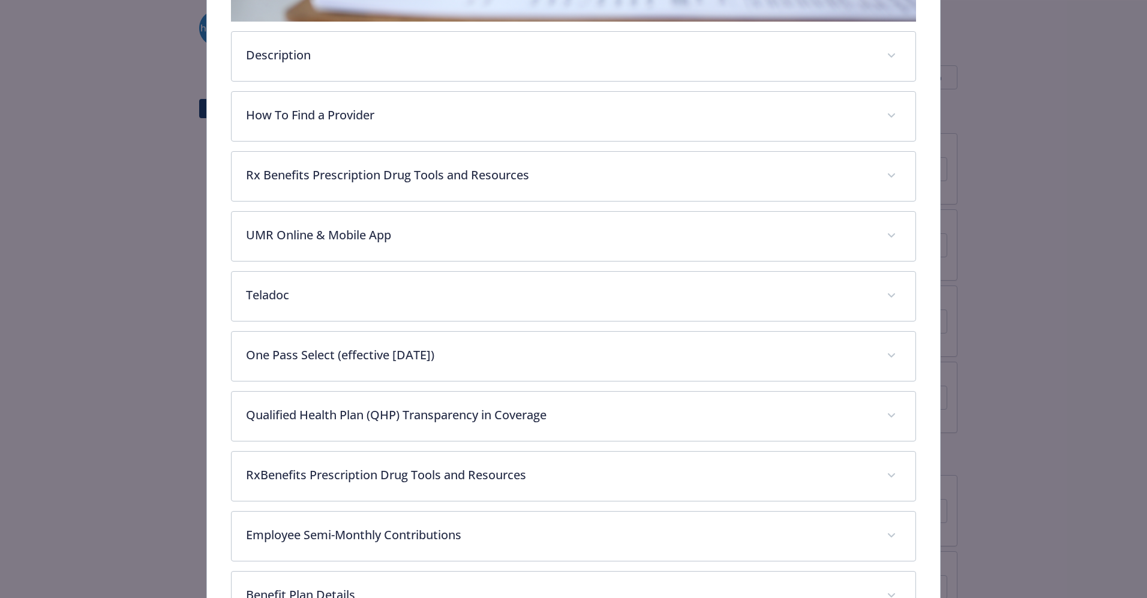
scroll to position [429, 0]
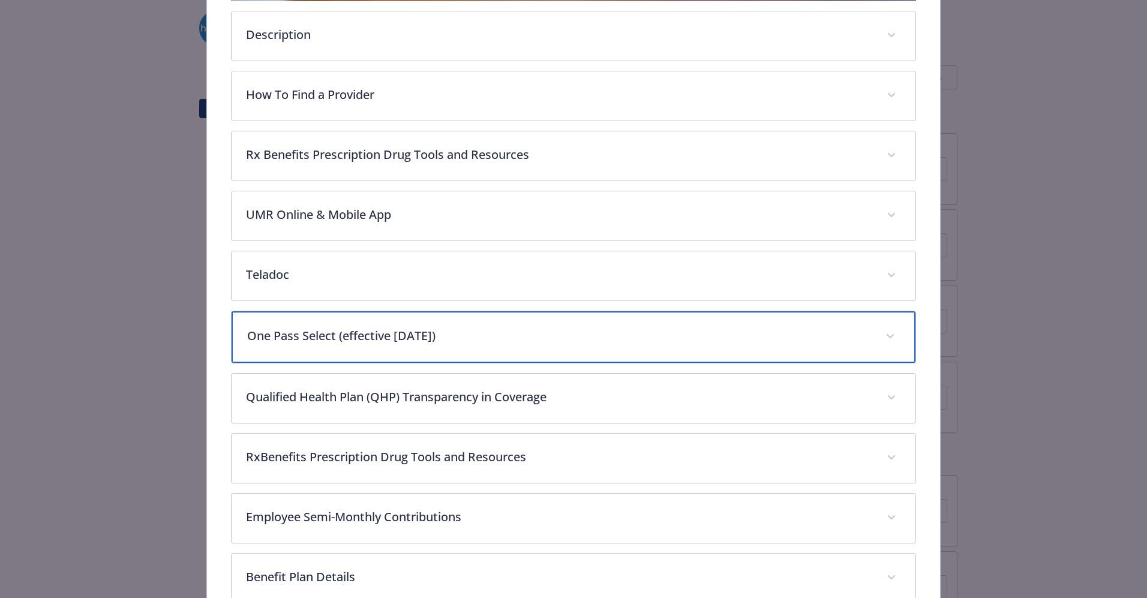
click at [326, 314] on div "One Pass Select (effective [DATE])" at bounding box center [574, 337] width 684 height 52
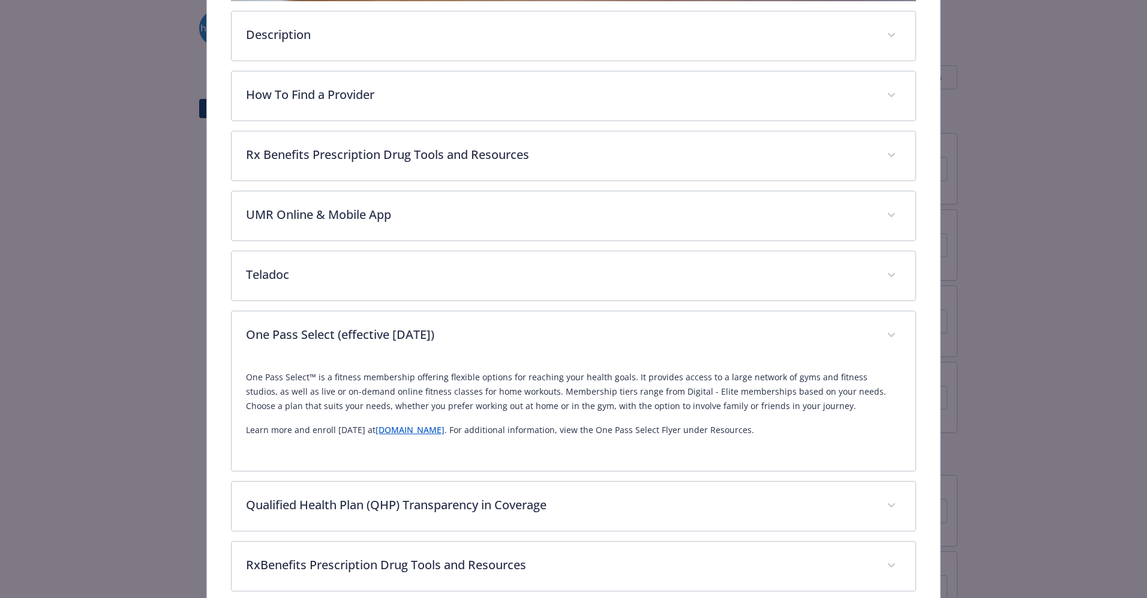
click at [410, 431] on link "[DOMAIN_NAME]" at bounding box center [410, 429] width 69 height 11
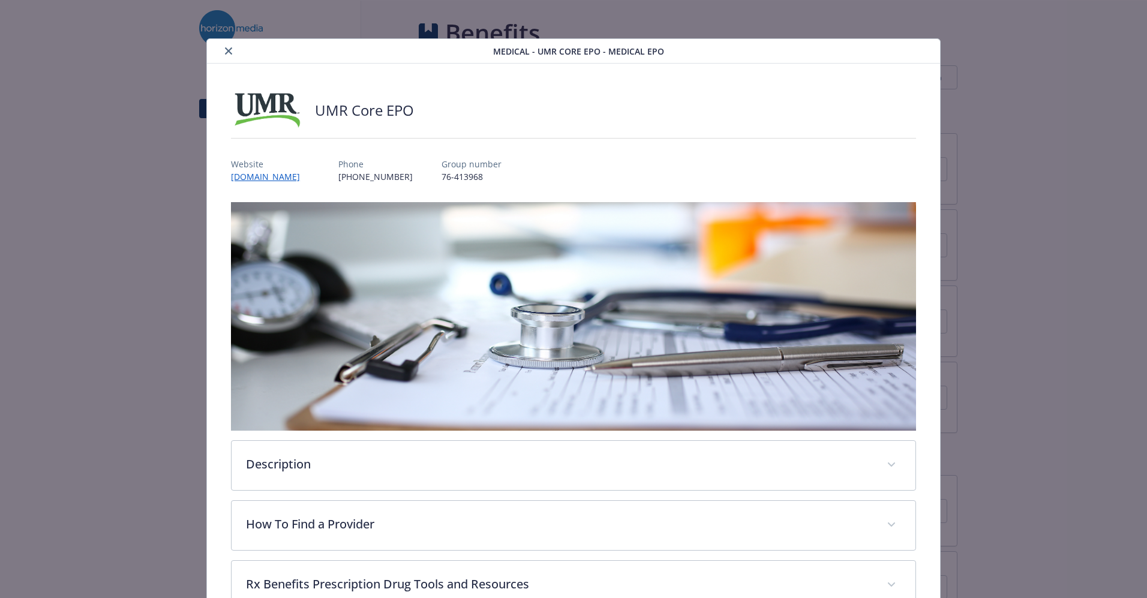
click at [441, 176] on p "76-413968" at bounding box center [471, 176] width 60 height 13
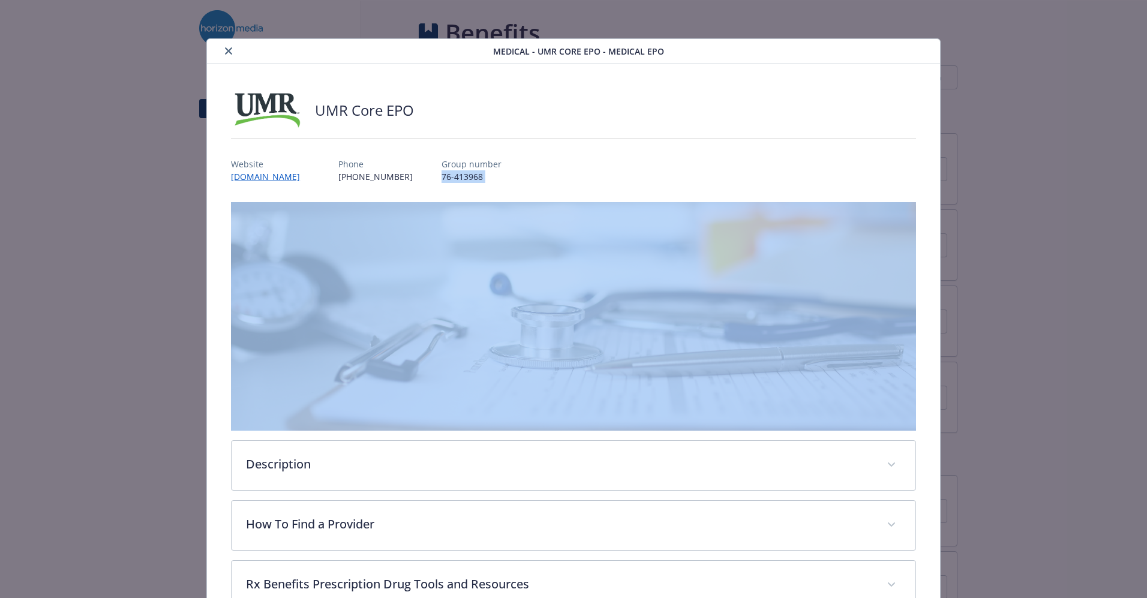
click at [441, 176] on p "76-413968" at bounding box center [471, 176] width 60 height 13
copy p "76-413968"
